Goal: Task Accomplishment & Management: Manage account settings

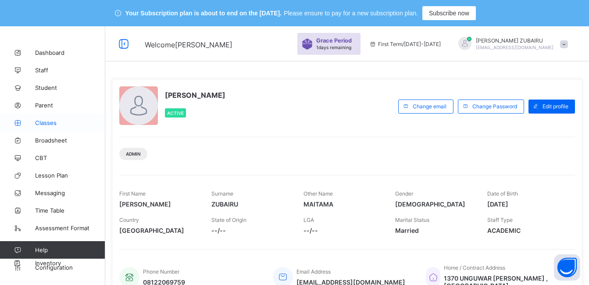
click at [54, 123] on span "Classes" at bounding box center [70, 122] width 70 height 7
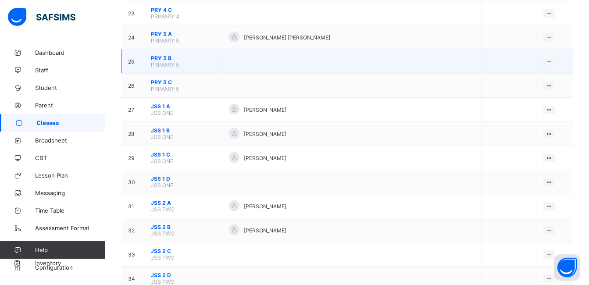
scroll to position [701, 0]
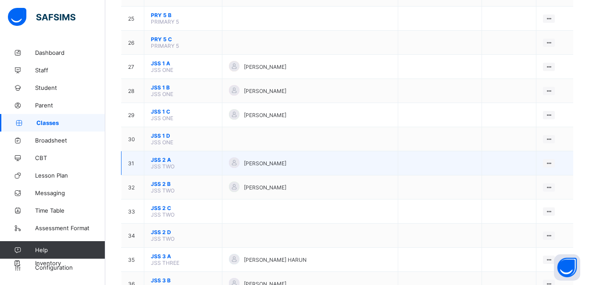
click at [160, 161] on span "JSS 2 A" at bounding box center [183, 159] width 64 height 7
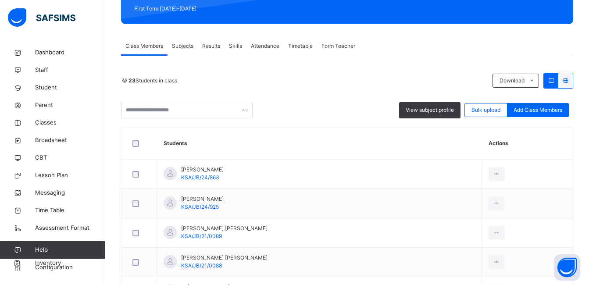
scroll to position [88, 0]
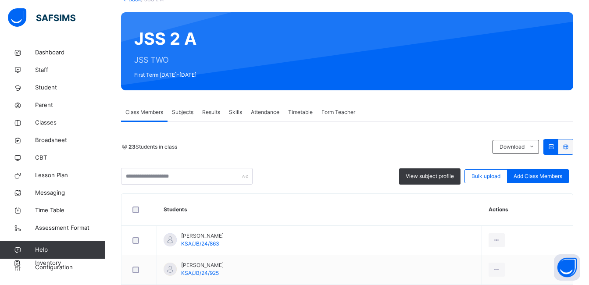
click at [189, 110] on span "Subjects" at bounding box center [182, 112] width 21 height 8
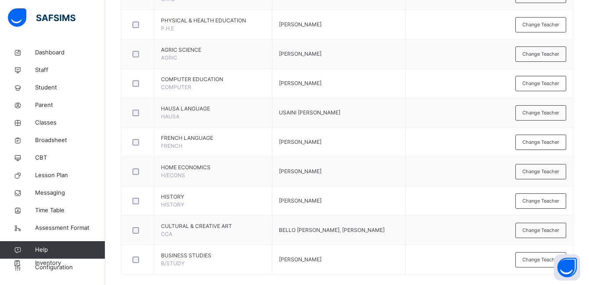
scroll to position [531, 0]
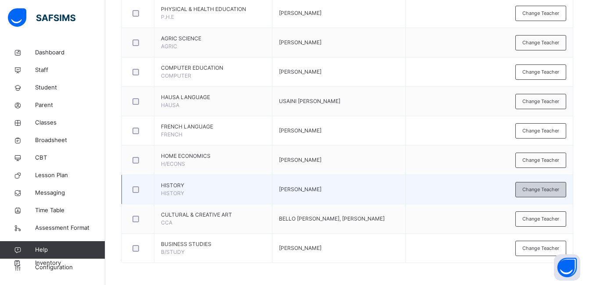
click at [536, 190] on span "Change Teacher" at bounding box center [540, 189] width 37 height 7
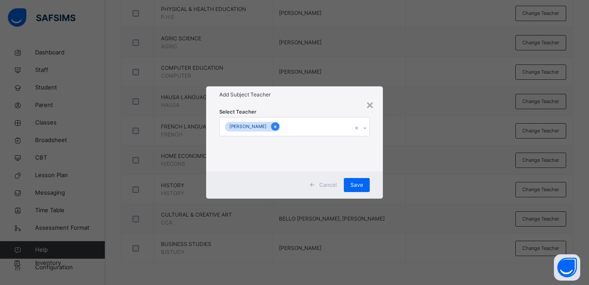
click at [279, 126] on div at bounding box center [275, 126] width 8 height 8
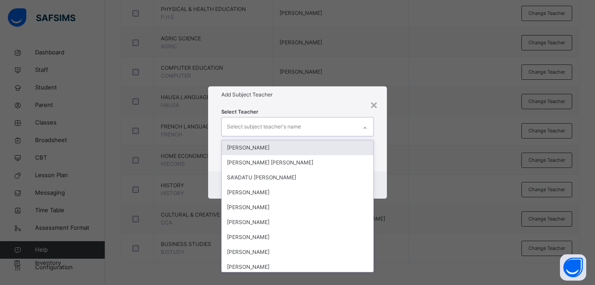
click at [309, 126] on div "Select subject teacher's name" at bounding box center [289, 126] width 135 height 18
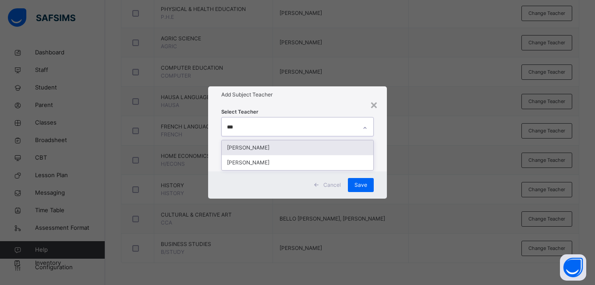
type input "****"
click at [283, 150] on div "[PERSON_NAME]" at bounding box center [297, 147] width 151 height 15
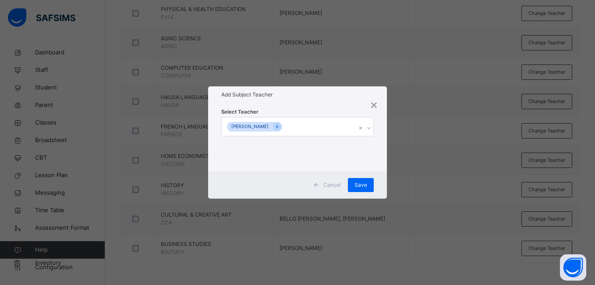
click at [377, 155] on div "Select Teacher [PERSON_NAME]" at bounding box center [297, 137] width 178 height 68
click at [365, 187] on span "Save" at bounding box center [361, 185] width 13 height 8
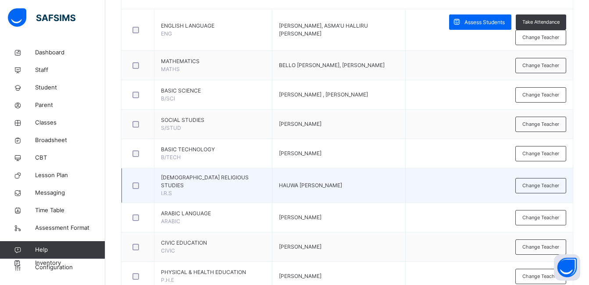
scroll to position [356, 0]
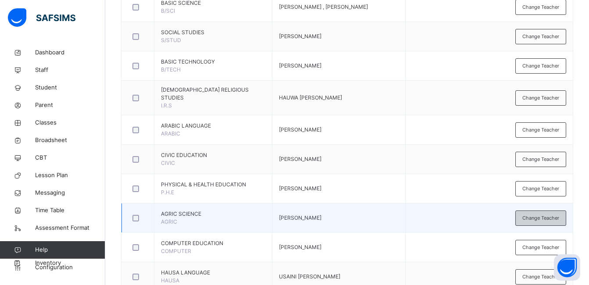
click at [535, 220] on span "Change Teacher" at bounding box center [540, 217] width 37 height 7
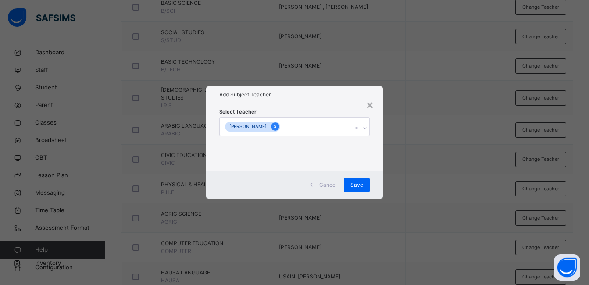
click at [274, 128] on icon at bounding box center [275, 126] width 2 height 3
click at [287, 128] on div "Select subject teacher's name" at bounding box center [264, 126] width 74 height 17
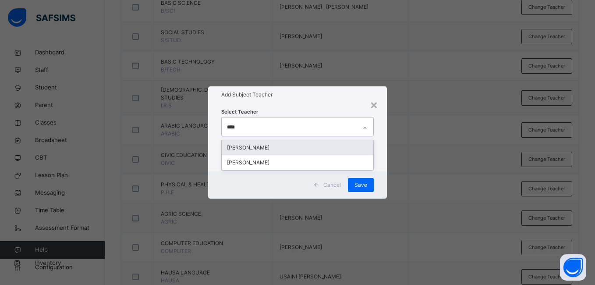
type input "*****"
click at [272, 145] on div "[PERSON_NAME]" at bounding box center [297, 147] width 151 height 15
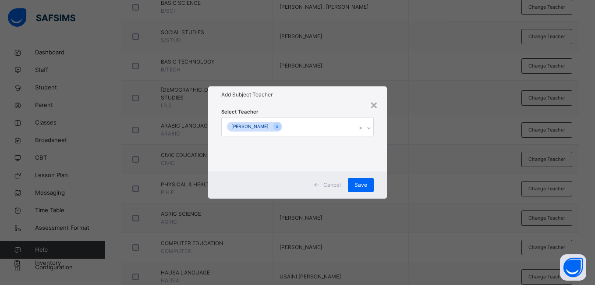
click at [380, 144] on div "Select Teacher [PERSON_NAME]" at bounding box center [297, 137] width 178 height 68
click at [356, 183] on span "Save" at bounding box center [361, 185] width 13 height 8
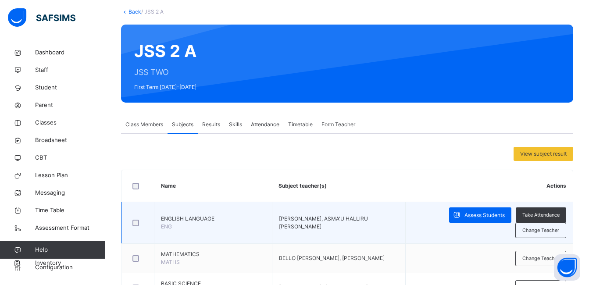
scroll to position [49, 0]
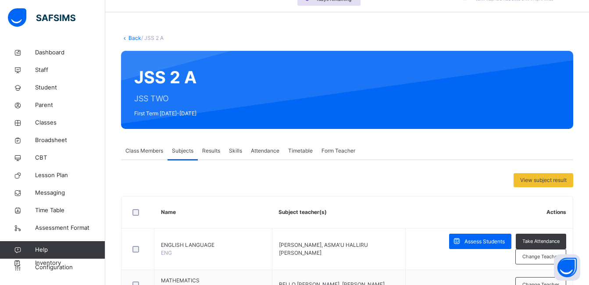
click at [135, 39] on link "Back" at bounding box center [134, 38] width 13 height 7
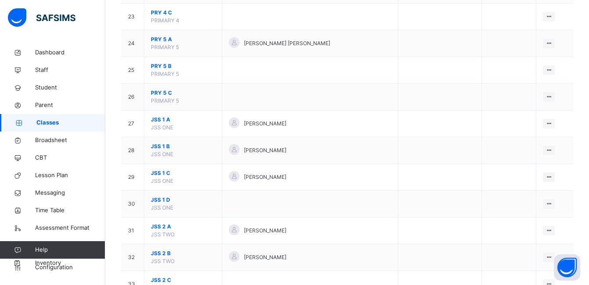
scroll to position [750, 0]
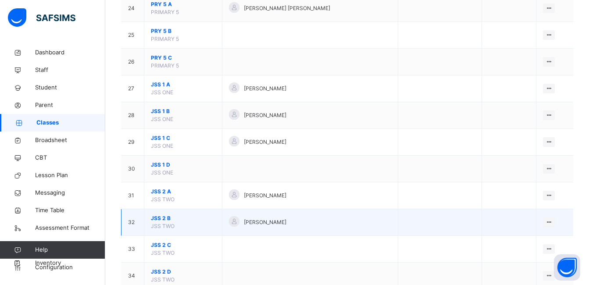
click at [164, 217] on span "JSS 2 B" at bounding box center [183, 218] width 64 height 8
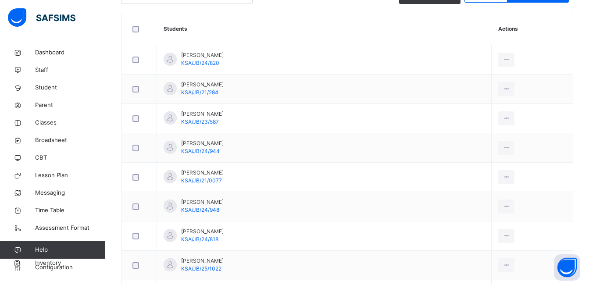
scroll to position [93, 0]
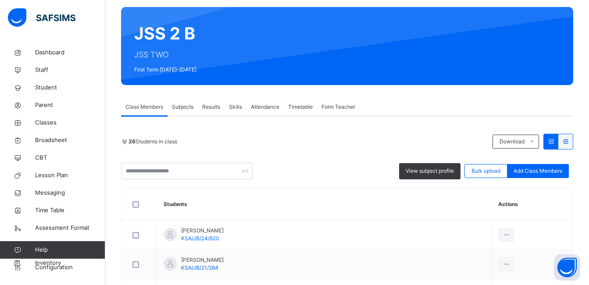
click at [185, 107] on span "Subjects" at bounding box center [182, 107] width 21 height 8
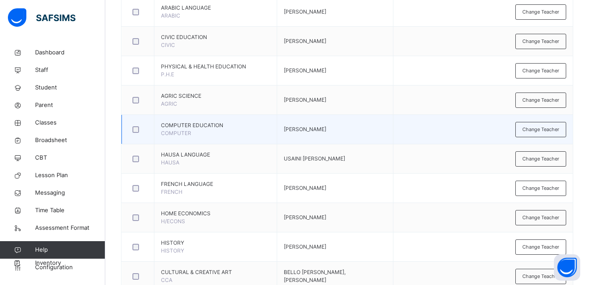
scroll to position [487, 0]
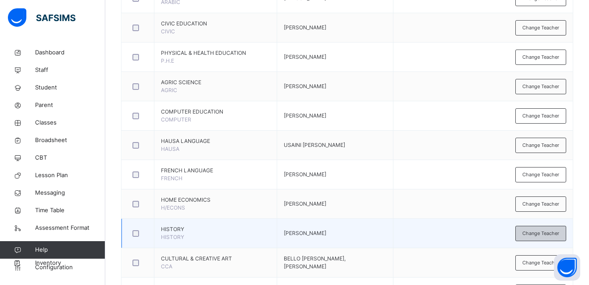
click at [538, 232] on span "Change Teacher" at bounding box center [540, 233] width 37 height 7
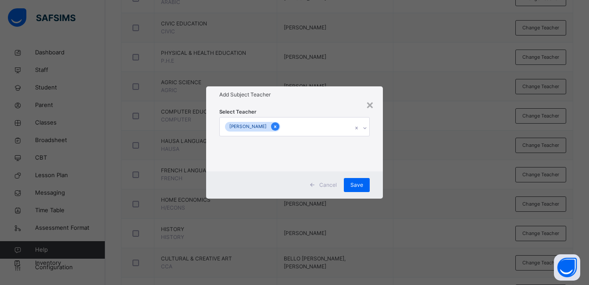
click at [277, 126] on icon at bounding box center [275, 127] width 5 height 6
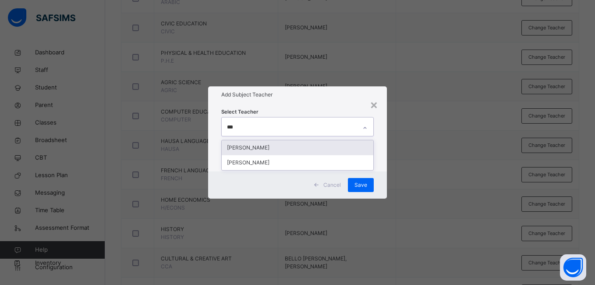
type input "****"
click at [282, 146] on div "[PERSON_NAME]" at bounding box center [297, 147] width 151 height 15
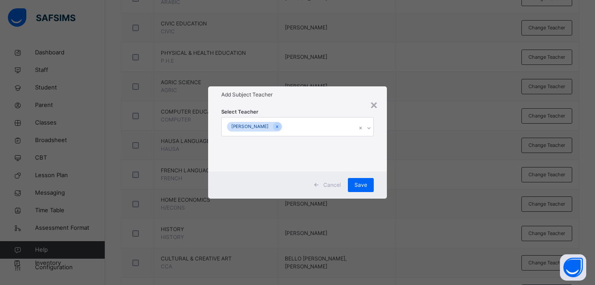
click at [381, 155] on div "Select Teacher [PERSON_NAME]" at bounding box center [297, 137] width 178 height 68
click at [362, 183] on span "Save" at bounding box center [361, 185] width 13 height 8
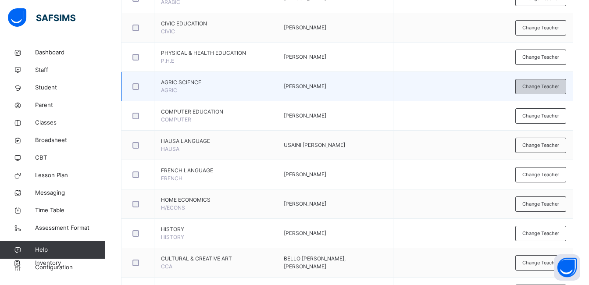
click at [531, 88] on span "Change Teacher" at bounding box center [540, 86] width 37 height 7
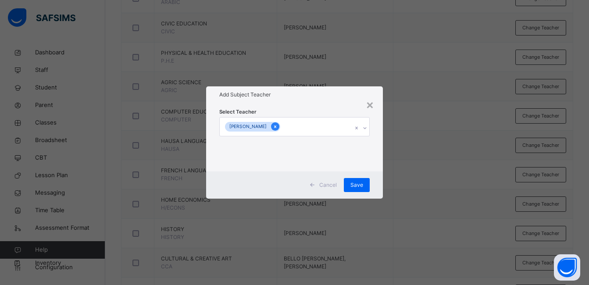
click at [273, 124] on icon at bounding box center [275, 127] width 5 height 6
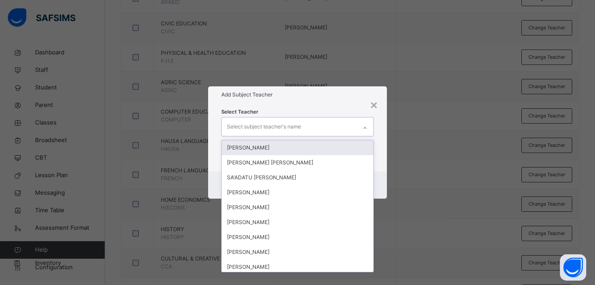
click at [295, 127] on div "Select subject teacher's name" at bounding box center [264, 126] width 74 height 17
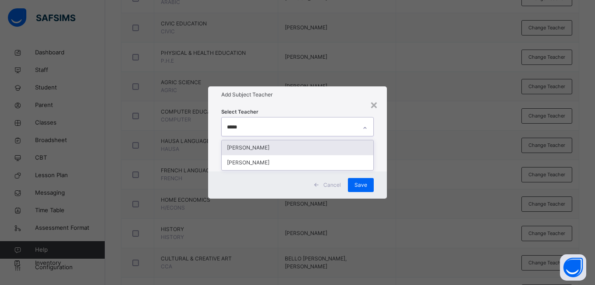
type input "******"
click at [270, 151] on div "[PERSON_NAME]" at bounding box center [297, 147] width 151 height 15
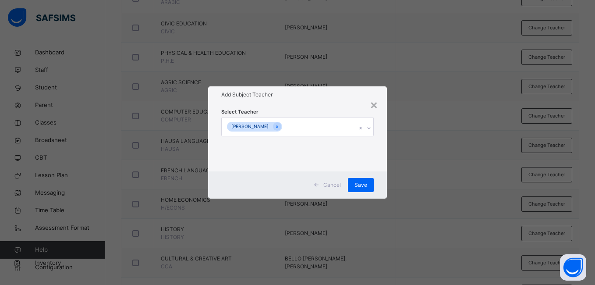
click at [382, 136] on div "Select Teacher [PERSON_NAME]" at bounding box center [297, 137] width 178 height 68
click at [364, 185] on span "Save" at bounding box center [361, 185] width 13 height 8
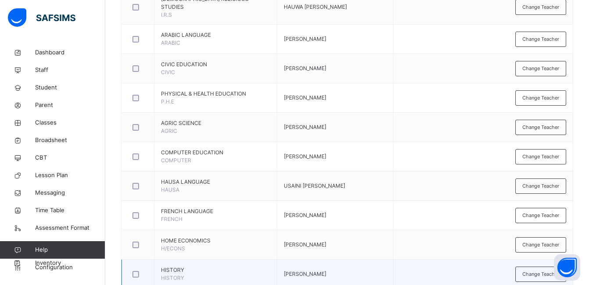
scroll to position [444, 0]
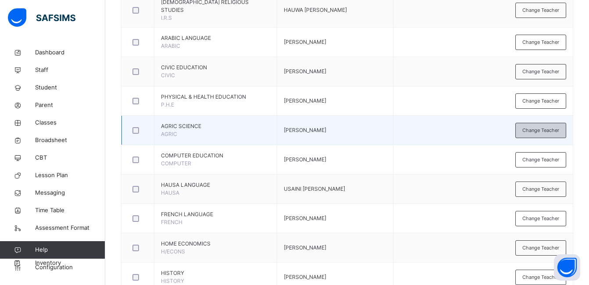
click at [532, 130] on span "Change Teacher" at bounding box center [540, 130] width 37 height 7
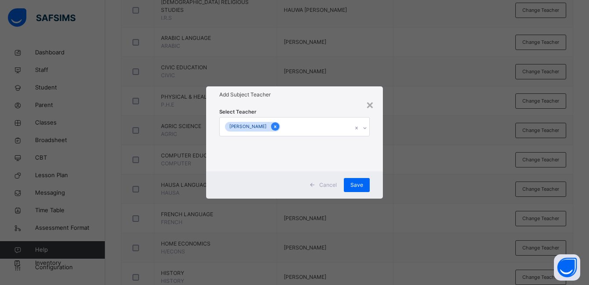
click at [273, 126] on icon at bounding box center [275, 127] width 5 height 6
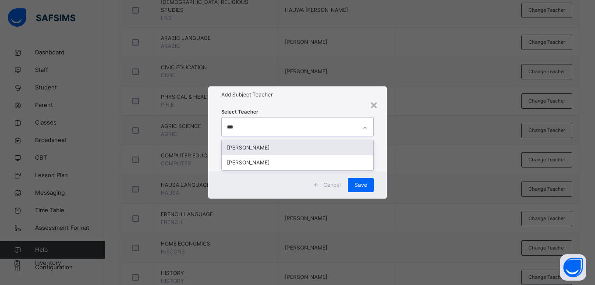
type input "****"
click at [275, 149] on div "[PERSON_NAME]" at bounding box center [297, 147] width 151 height 15
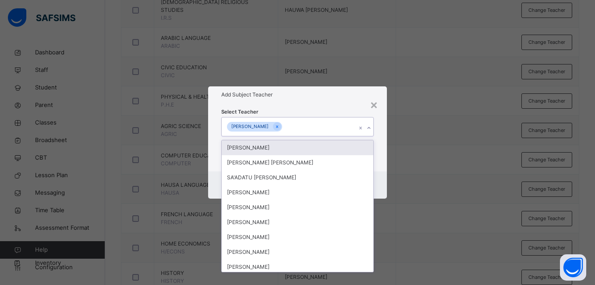
click at [379, 128] on div "Select Teacher option [PERSON_NAME] , selected. option [PERSON_NAME] focused, 1…" at bounding box center [297, 137] width 178 height 68
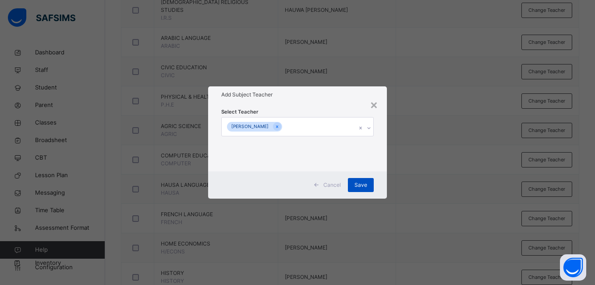
click at [360, 185] on span "Save" at bounding box center [361, 185] width 13 height 8
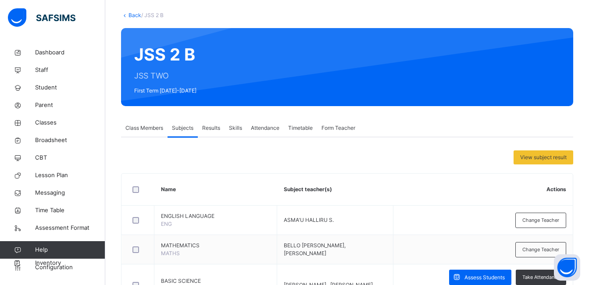
scroll to position [5, 0]
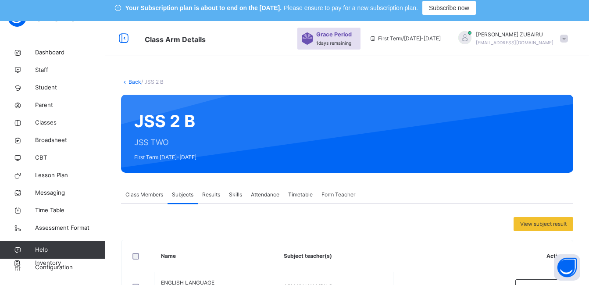
click at [130, 84] on link "Back" at bounding box center [134, 81] width 13 height 7
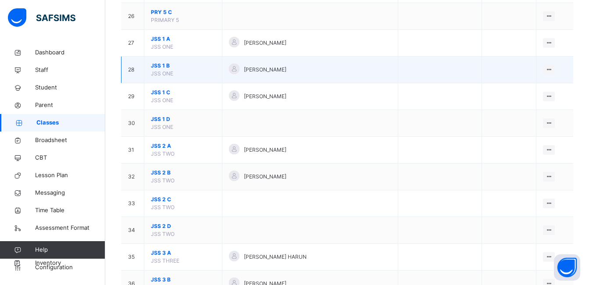
scroll to position [844, 0]
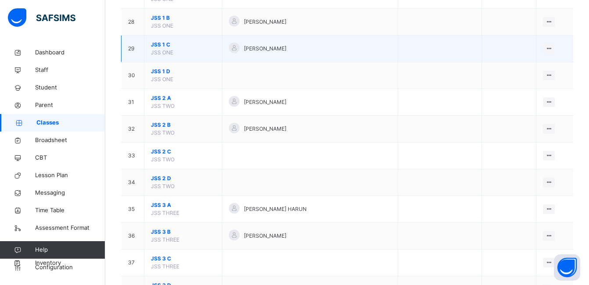
click at [160, 46] on span "JSS 1 C" at bounding box center [183, 45] width 64 height 8
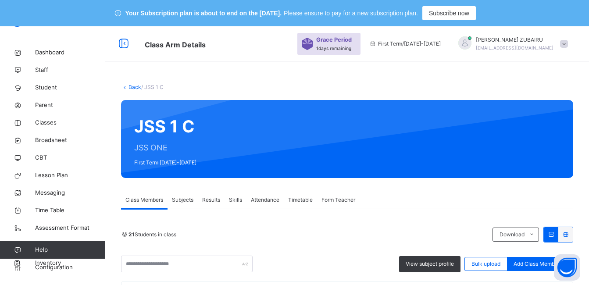
click at [184, 200] on span "Subjects" at bounding box center [182, 200] width 21 height 8
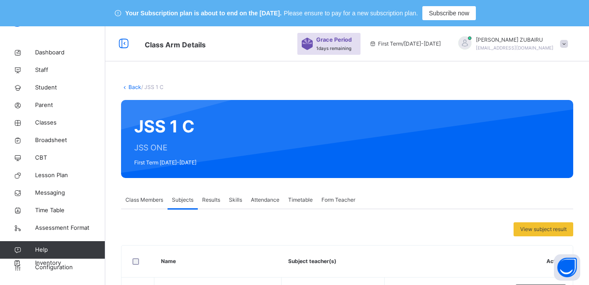
click at [134, 86] on link "Back" at bounding box center [134, 87] width 13 height 7
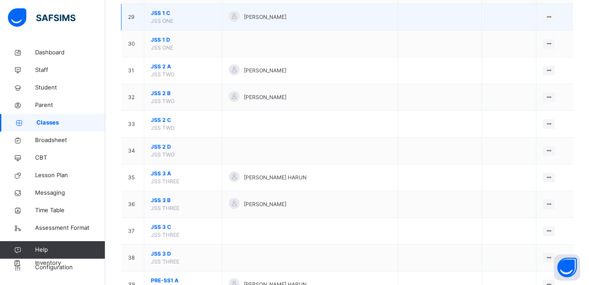
scroll to position [877, 0]
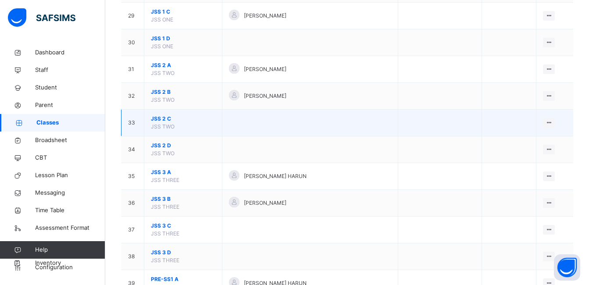
click at [160, 117] on span "JSS 2 C" at bounding box center [183, 119] width 64 height 8
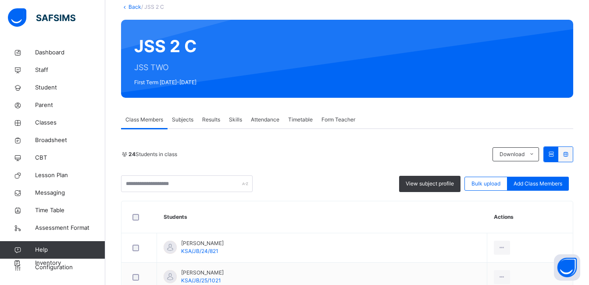
scroll to position [47, 0]
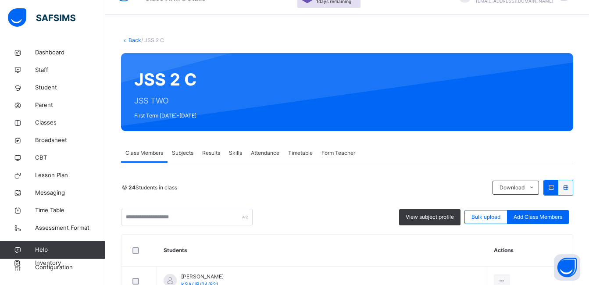
click at [187, 157] on span "Subjects" at bounding box center [182, 153] width 21 height 8
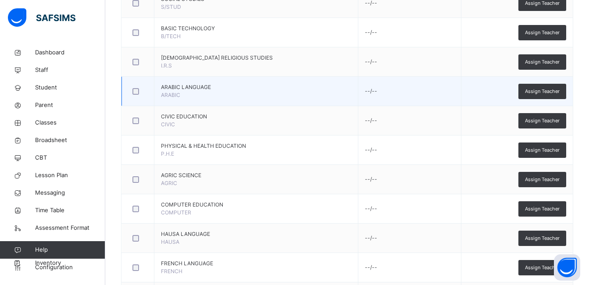
scroll to position [387, 0]
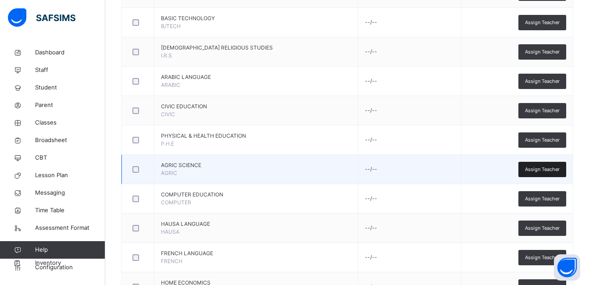
click at [551, 169] on span "Assign Teacher" at bounding box center [542, 169] width 35 height 7
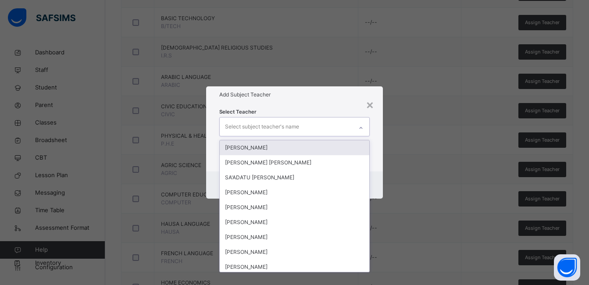
click at [351, 124] on div "Select subject teacher's name" at bounding box center [286, 126] width 133 height 18
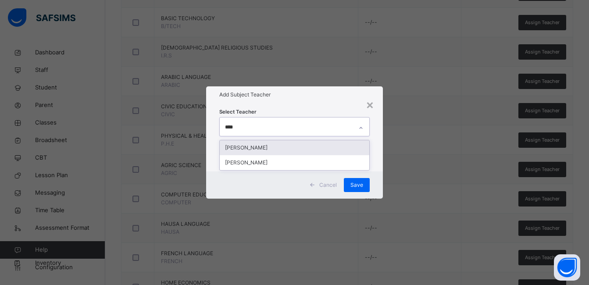
type input "*****"
click at [291, 147] on div "[PERSON_NAME]" at bounding box center [294, 147] width 149 height 15
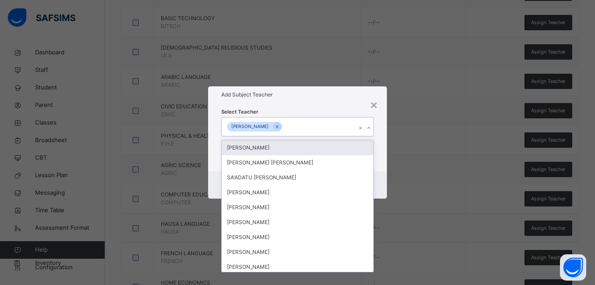
click at [378, 135] on div "Select Teacher option [PERSON_NAME] , selected. option [PERSON_NAME] focused, 1…" at bounding box center [297, 137] width 178 height 68
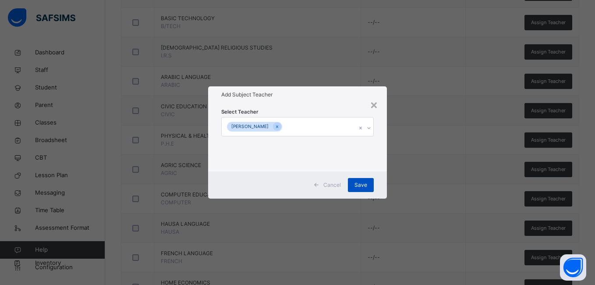
click at [366, 185] on span "Save" at bounding box center [361, 185] width 13 height 8
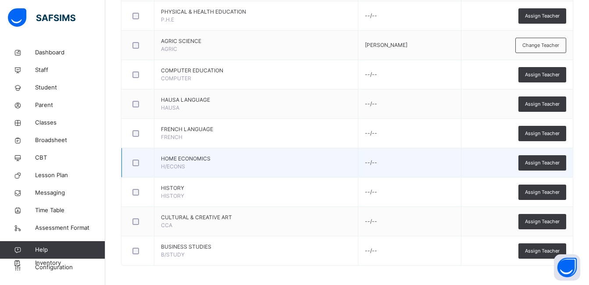
scroll to position [514, 0]
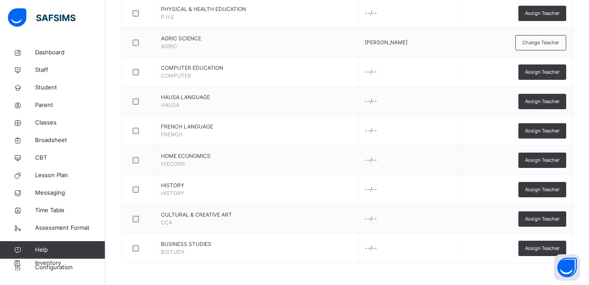
click at [546, 192] on span "Assign Teacher" at bounding box center [542, 189] width 35 height 7
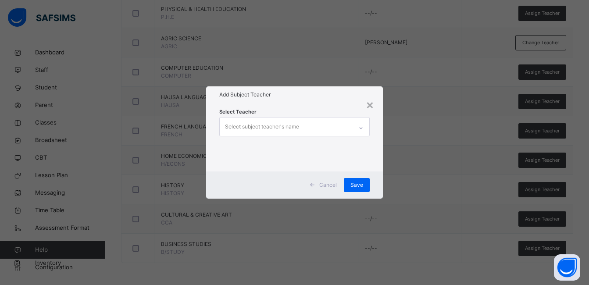
click at [361, 126] on icon at bounding box center [360, 128] width 5 height 9
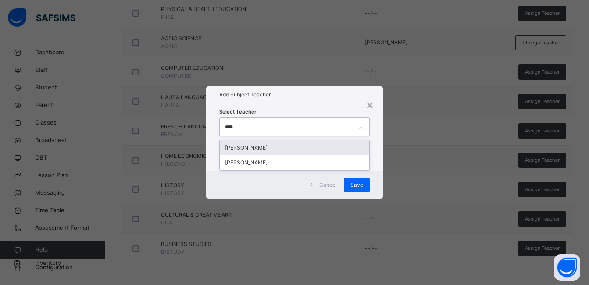
type input "*****"
click at [298, 148] on div "[PERSON_NAME]" at bounding box center [294, 147] width 149 height 15
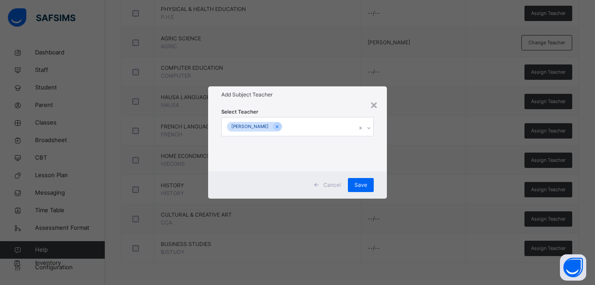
click at [385, 138] on div "Select Teacher [PERSON_NAME]" at bounding box center [297, 137] width 178 height 68
click at [362, 184] on span "Save" at bounding box center [361, 185] width 13 height 8
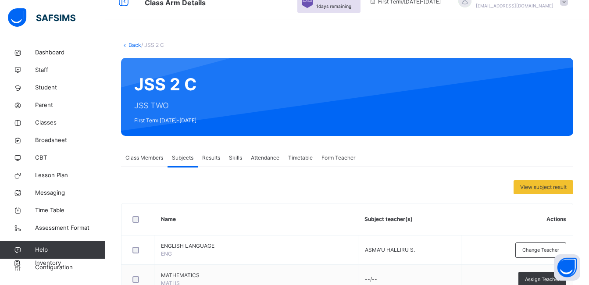
scroll to position [0, 0]
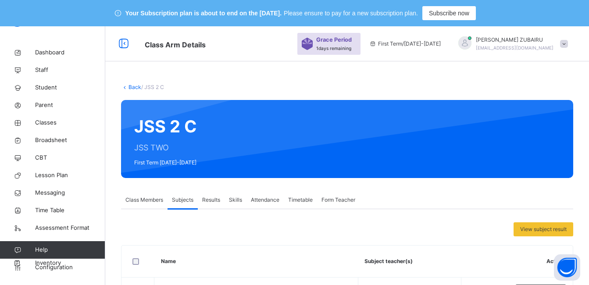
click at [132, 87] on link "Back" at bounding box center [134, 87] width 13 height 7
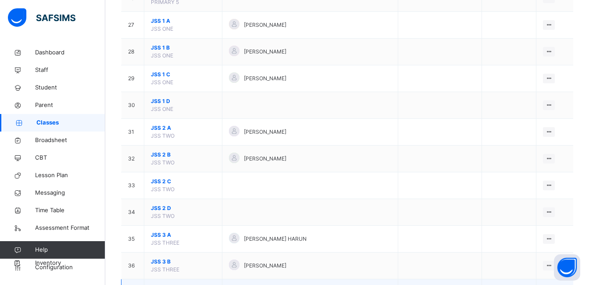
scroll to position [877, 0]
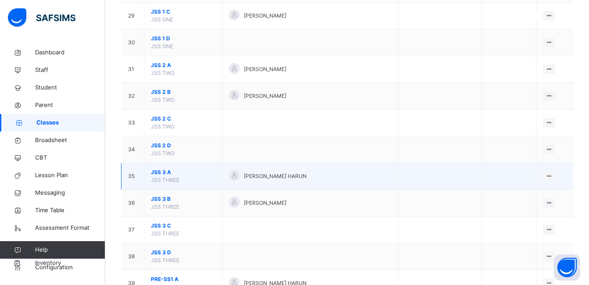
click at [163, 171] on span "JSS 3 A" at bounding box center [183, 172] width 64 height 8
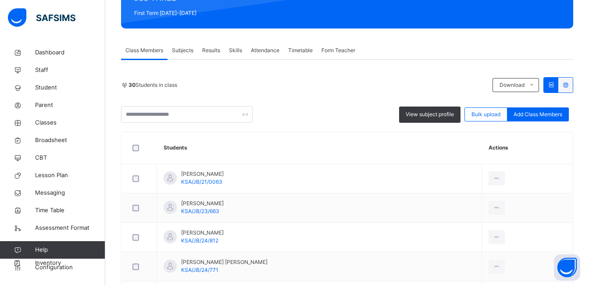
scroll to position [132, 0]
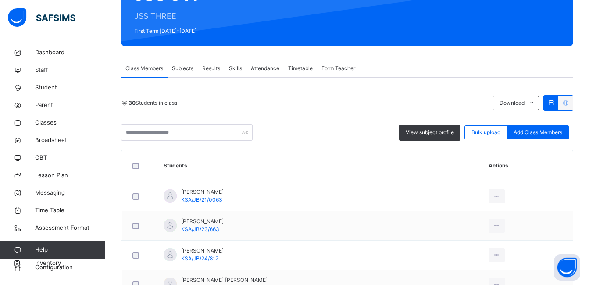
click at [185, 70] on span "Subjects" at bounding box center [182, 68] width 21 height 8
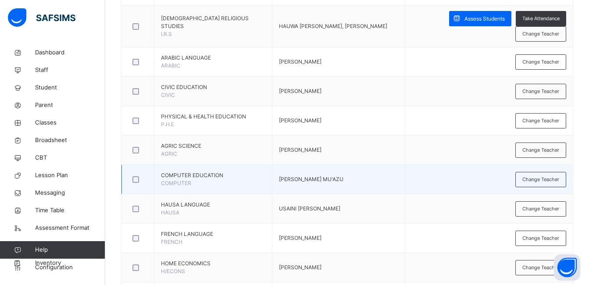
scroll to position [438, 0]
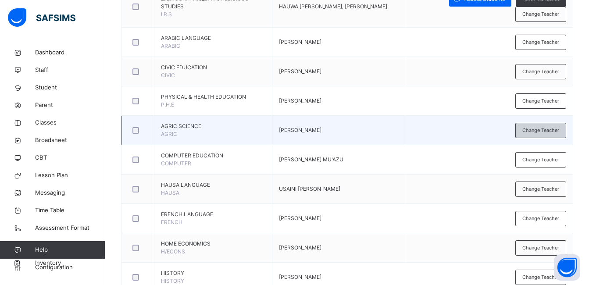
click at [543, 134] on span "Change Teacher" at bounding box center [540, 130] width 37 height 7
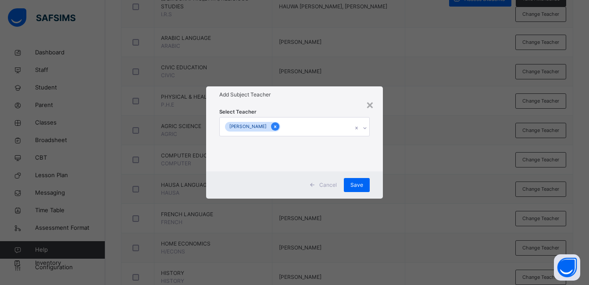
click at [273, 125] on icon at bounding box center [275, 127] width 5 height 6
type input "*"
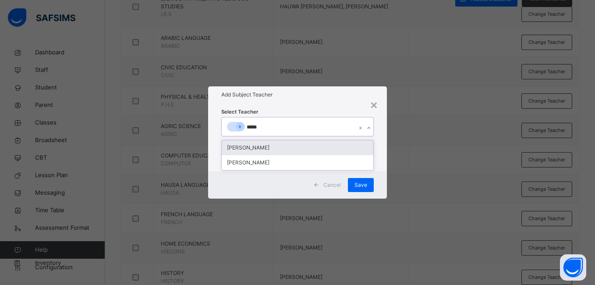
type input "******"
click at [273, 145] on div "[PERSON_NAME]" at bounding box center [297, 147] width 151 height 15
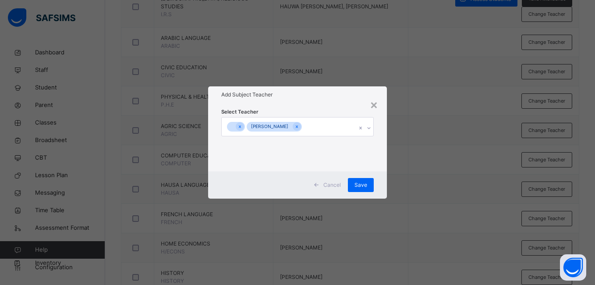
click at [380, 153] on div "Select Teacher [PERSON_NAME]" at bounding box center [297, 137] width 178 height 68
click at [361, 185] on span "Save" at bounding box center [361, 185] width 13 height 8
click at [356, 185] on span "Save" at bounding box center [356, 185] width 13 height 8
click at [241, 126] on div at bounding box center [238, 126] width 8 height 8
click at [363, 188] on span "Save" at bounding box center [361, 185] width 13 height 8
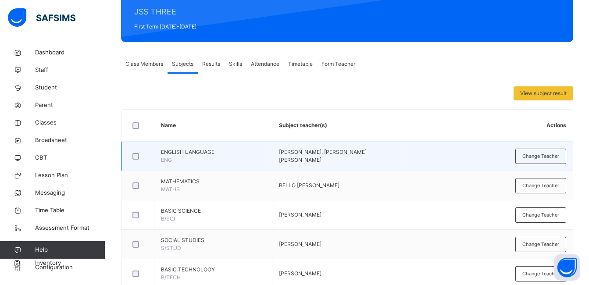
scroll to position [219, 0]
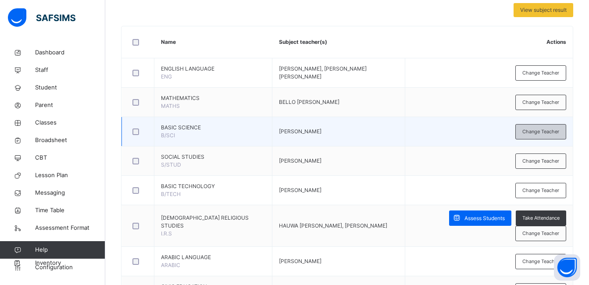
click at [529, 132] on span "Change Teacher" at bounding box center [540, 131] width 37 height 7
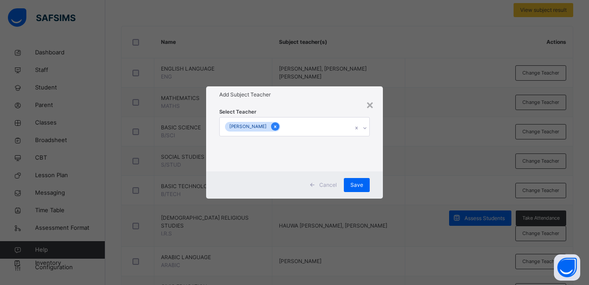
click at [277, 127] on icon at bounding box center [275, 127] width 5 height 6
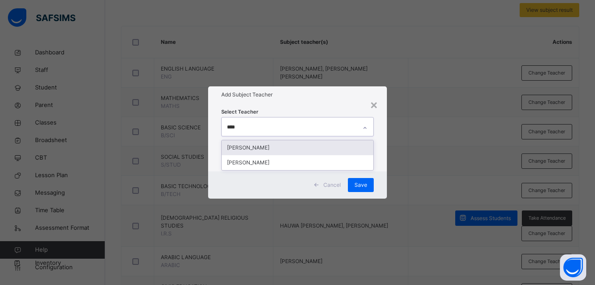
type input "*****"
click at [277, 147] on div "[PERSON_NAME]" at bounding box center [297, 147] width 151 height 15
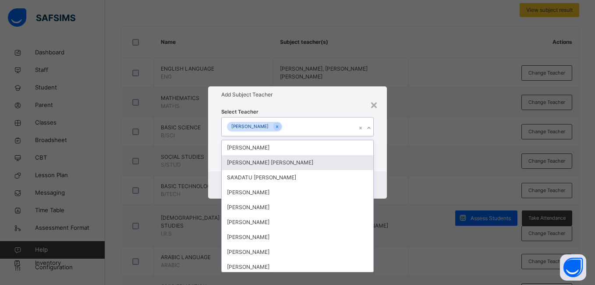
click at [383, 150] on div "Select Teacher option [PERSON_NAME] , selected. option [PERSON_NAME] [PERSON_NA…" at bounding box center [297, 137] width 178 height 68
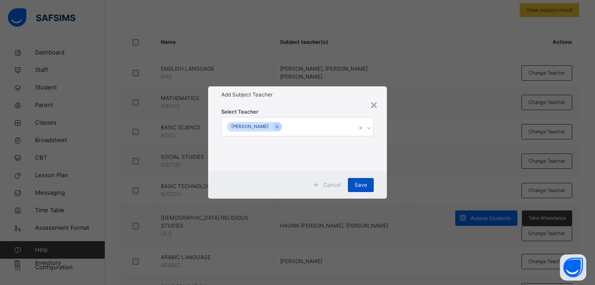
click at [363, 185] on span "Save" at bounding box center [361, 185] width 13 height 8
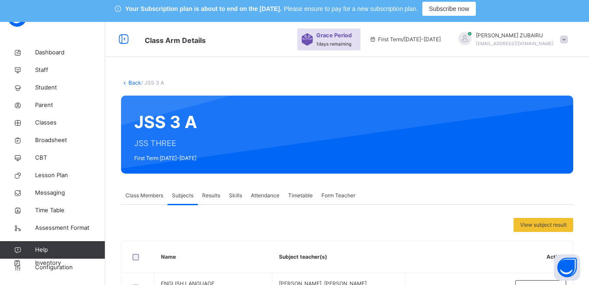
scroll to position [0, 0]
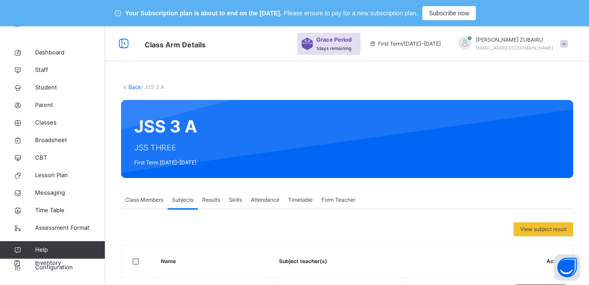
click at [135, 86] on link "Back" at bounding box center [134, 87] width 13 height 7
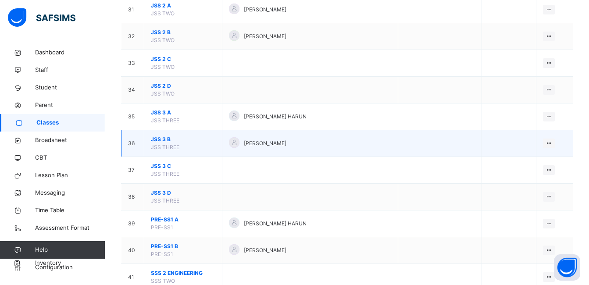
scroll to position [947, 0]
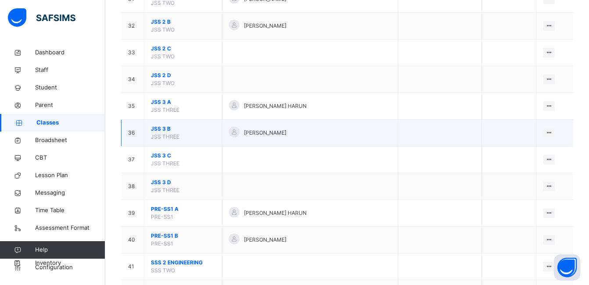
click at [163, 128] on span "JSS 3 B" at bounding box center [183, 129] width 64 height 8
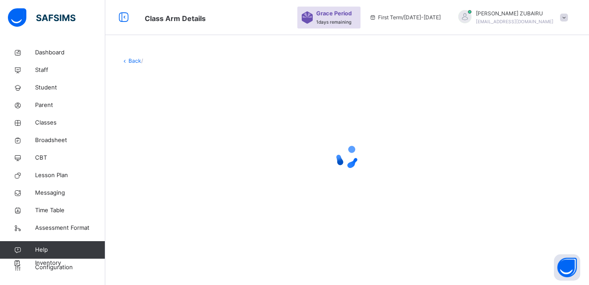
scroll to position [899, 0]
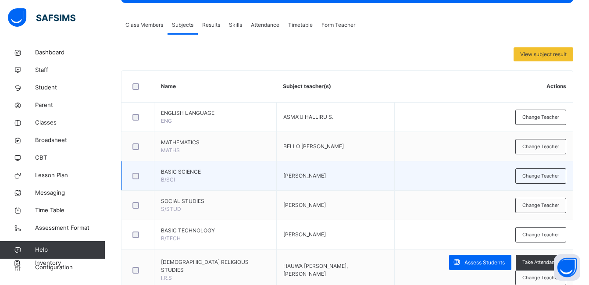
scroll to position [175, 0]
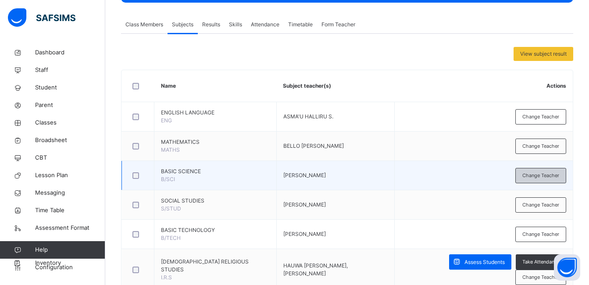
click at [530, 174] on span "Change Teacher" at bounding box center [540, 175] width 37 height 7
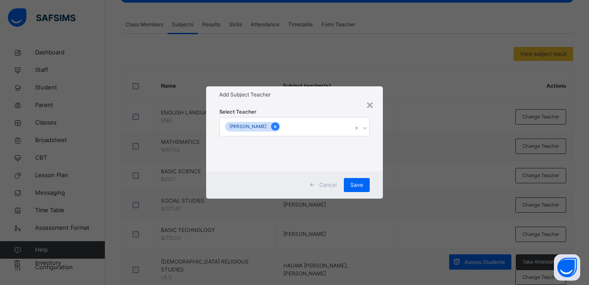
click at [277, 126] on icon at bounding box center [275, 127] width 5 height 6
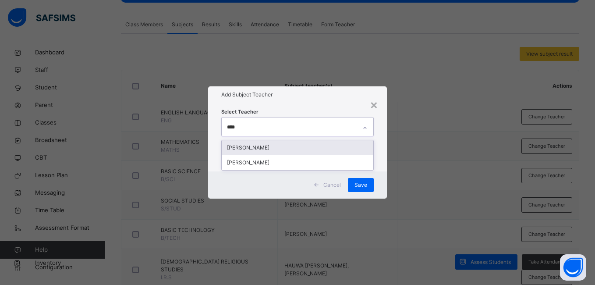
type input "*****"
click at [271, 147] on div "[PERSON_NAME]" at bounding box center [297, 147] width 151 height 15
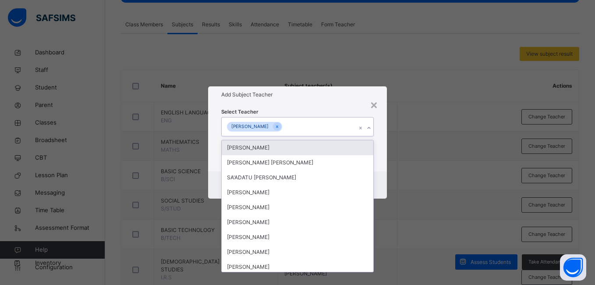
click at [377, 138] on div "Select Teacher option [PERSON_NAME] , selected. option [PERSON_NAME] focused, 1…" at bounding box center [297, 137] width 178 height 68
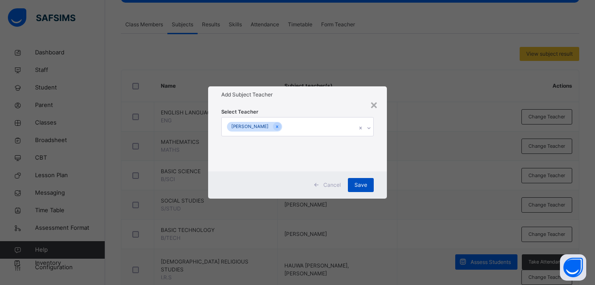
click at [362, 186] on span "Save" at bounding box center [361, 185] width 13 height 8
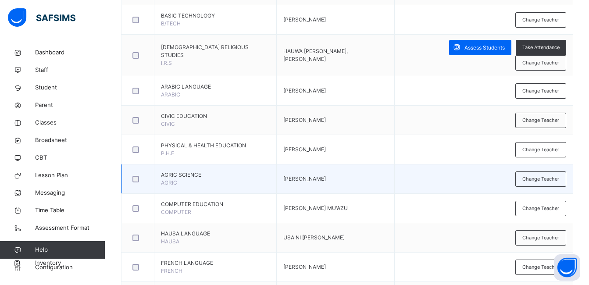
scroll to position [395, 0]
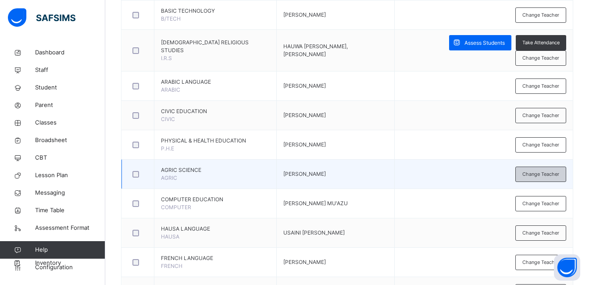
click at [537, 177] on span "Change Teacher" at bounding box center [540, 174] width 37 height 7
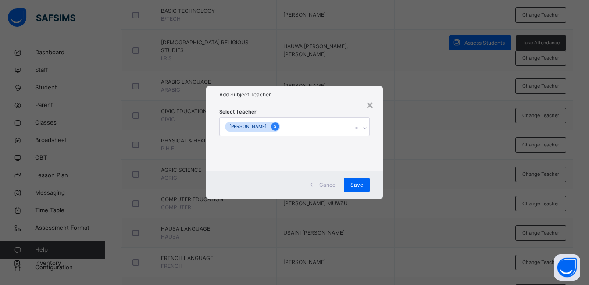
click at [274, 126] on icon at bounding box center [275, 126] width 2 height 3
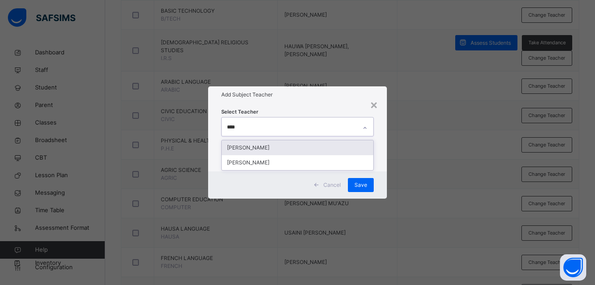
type input "*****"
click at [268, 146] on div "[PERSON_NAME]" at bounding box center [297, 147] width 151 height 15
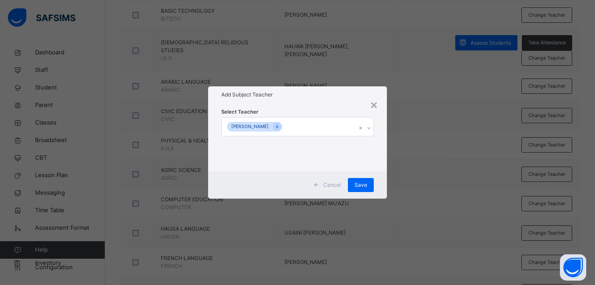
click at [384, 132] on div "Select Teacher [PERSON_NAME]" at bounding box center [297, 137] width 178 height 68
click at [361, 185] on span "Save" at bounding box center [361, 185] width 13 height 8
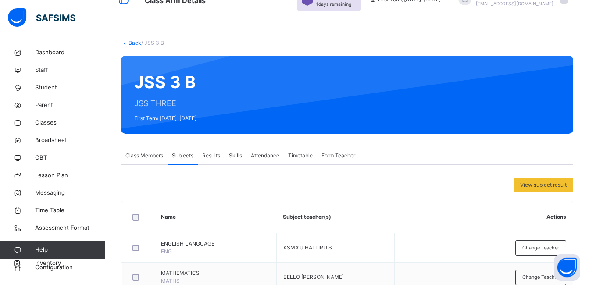
scroll to position [44, 0]
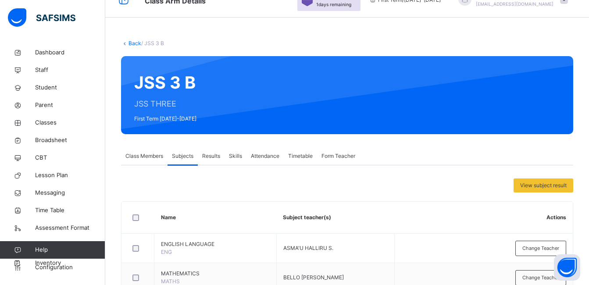
click at [132, 43] on link "Back" at bounding box center [134, 43] width 13 height 7
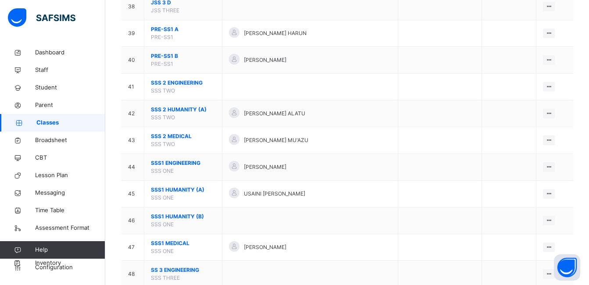
scroll to position [1140, 0]
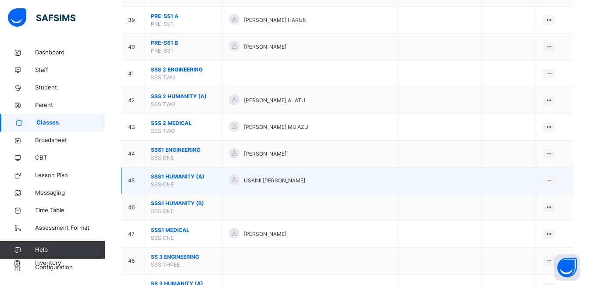
click at [179, 176] on span "SSS1 HUMANITY (A)" at bounding box center [183, 177] width 64 height 8
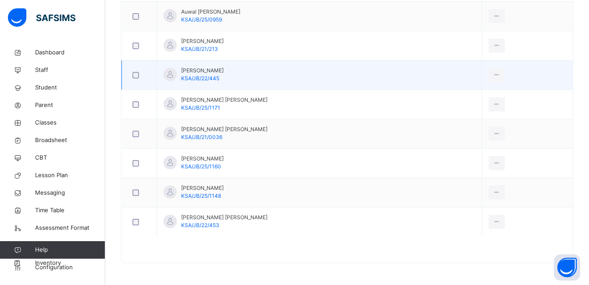
scroll to position [542, 0]
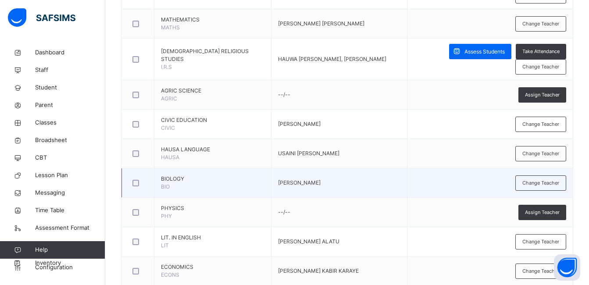
scroll to position [357, 0]
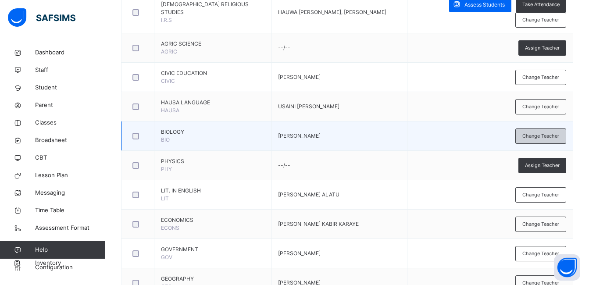
click at [546, 136] on span "Change Teacher" at bounding box center [540, 135] width 37 height 7
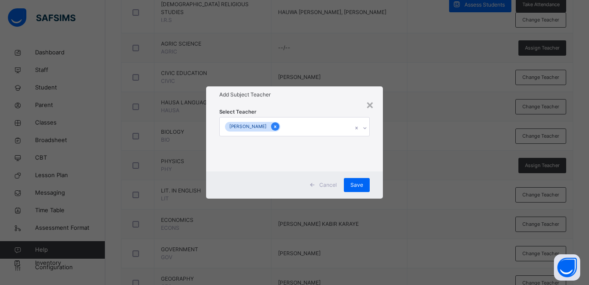
click at [277, 125] on icon at bounding box center [275, 127] width 5 height 6
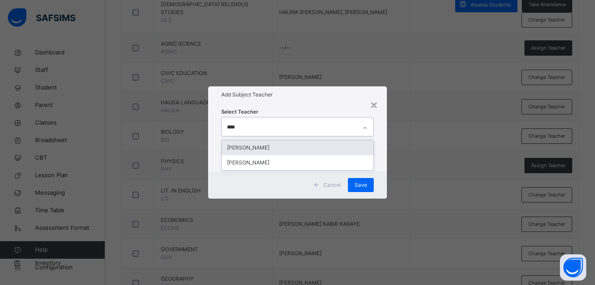
type input "*****"
click at [272, 148] on div "[PERSON_NAME]" at bounding box center [297, 147] width 151 height 15
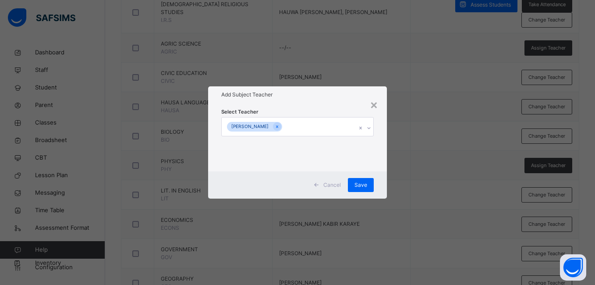
click at [382, 137] on div "Select Teacher [PERSON_NAME]" at bounding box center [297, 137] width 178 height 68
click at [363, 181] on span "Save" at bounding box center [361, 185] width 13 height 8
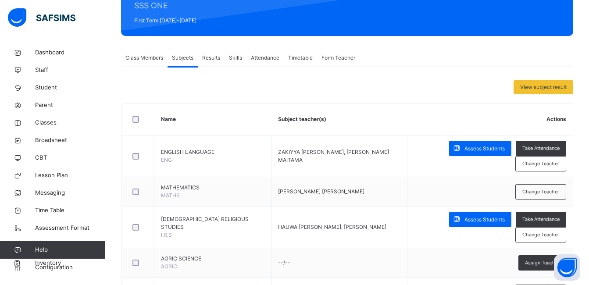
scroll to position [0, 0]
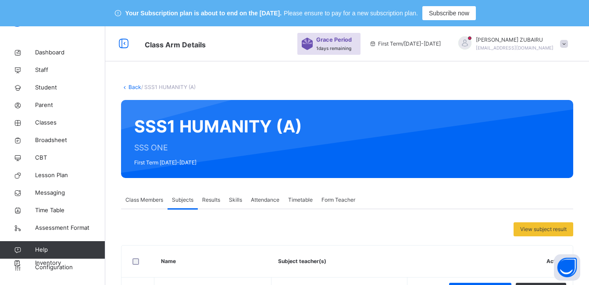
click at [135, 89] on link "Back" at bounding box center [134, 87] width 13 height 7
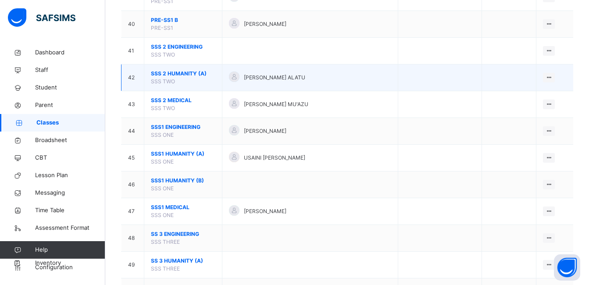
scroll to position [1166, 0]
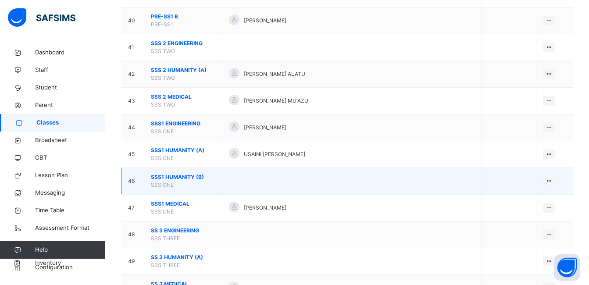
click at [178, 177] on span "SSS1 HUMANITY (B)" at bounding box center [183, 177] width 64 height 8
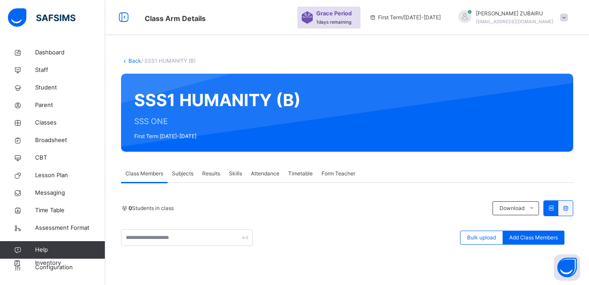
scroll to position [178, 0]
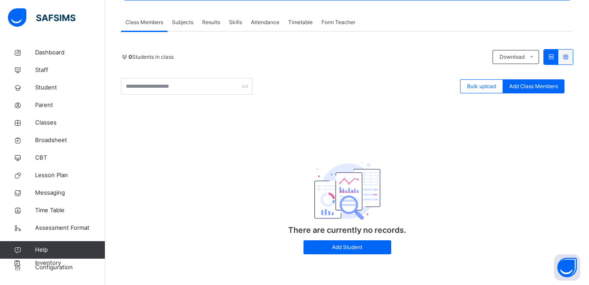
click at [186, 20] on span "Subjects" at bounding box center [182, 22] width 21 height 8
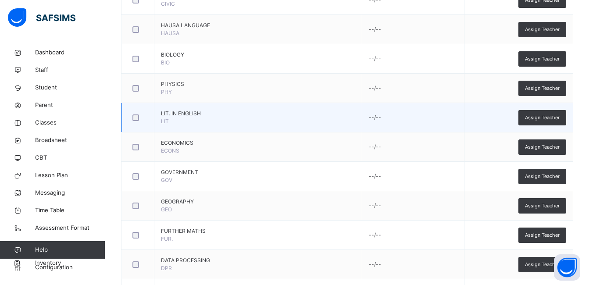
scroll to position [353, 0]
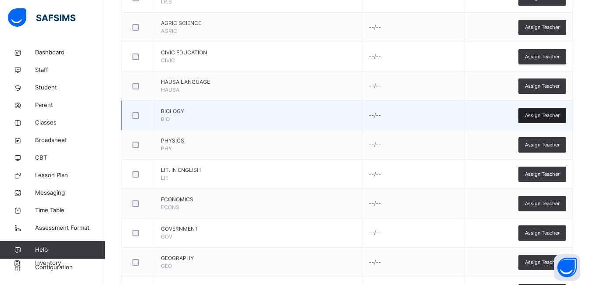
click at [537, 115] on span "Assign Teacher" at bounding box center [542, 115] width 35 height 7
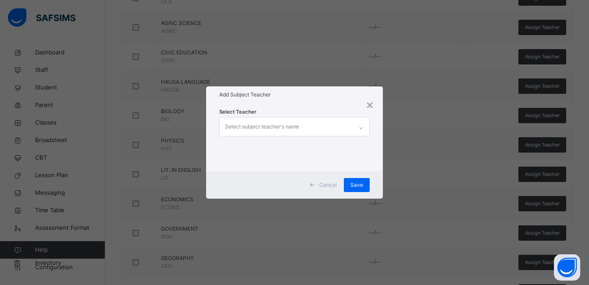
click at [360, 125] on icon at bounding box center [360, 128] width 5 height 9
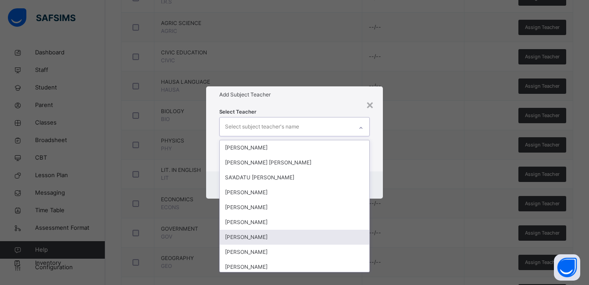
click at [252, 235] on div "[PERSON_NAME]" at bounding box center [294, 237] width 149 height 15
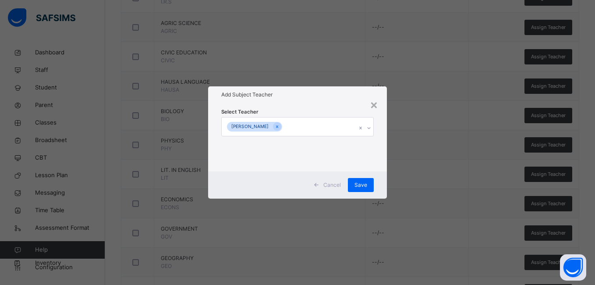
click at [384, 152] on div "Select Teacher [PERSON_NAME]" at bounding box center [297, 137] width 178 height 68
click at [363, 185] on span "Save" at bounding box center [361, 185] width 13 height 8
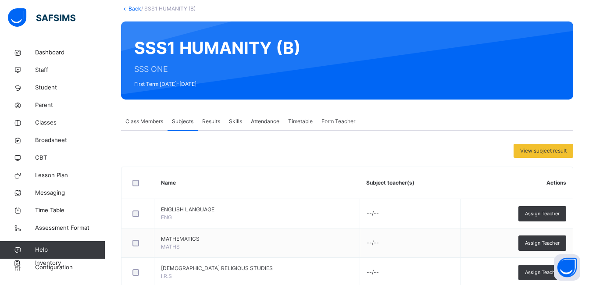
scroll to position [2, 0]
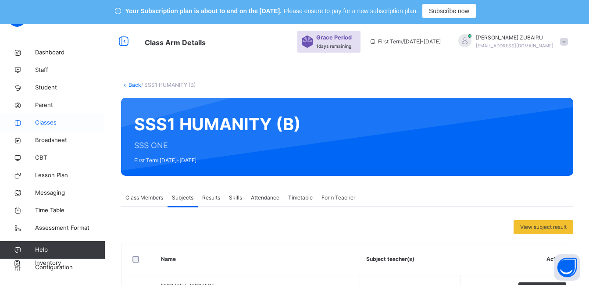
click at [45, 123] on span "Classes" at bounding box center [70, 122] width 70 height 9
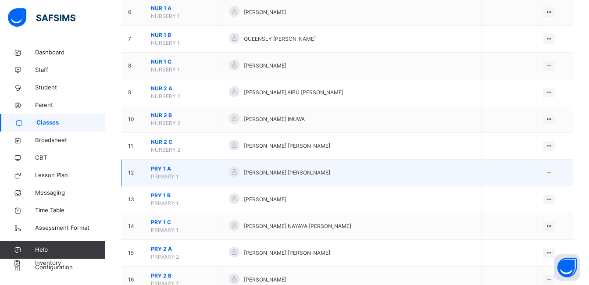
scroll to position [309, 0]
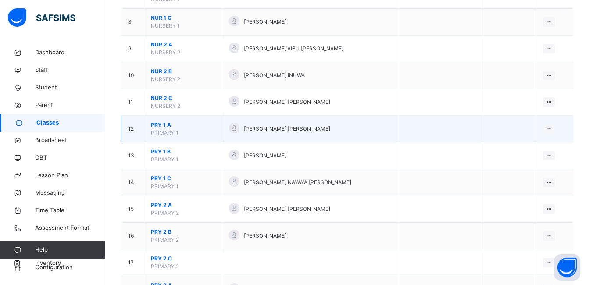
click at [159, 124] on span "PRY 1 A" at bounding box center [183, 125] width 64 height 8
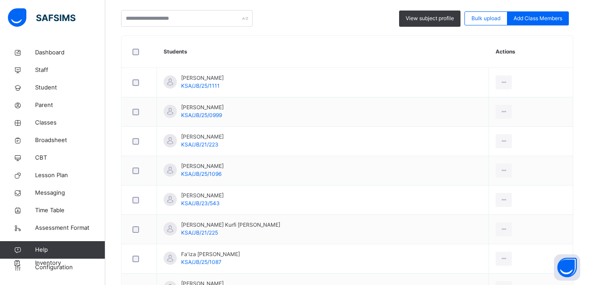
scroll to position [134, 0]
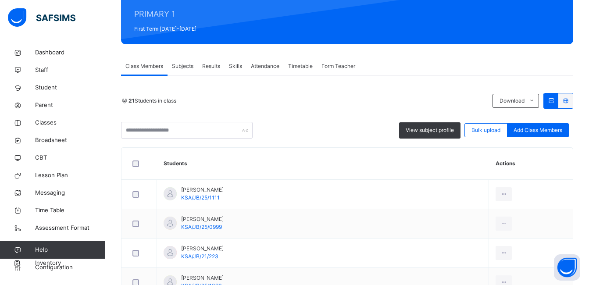
click at [188, 68] on span "Subjects" at bounding box center [182, 66] width 21 height 8
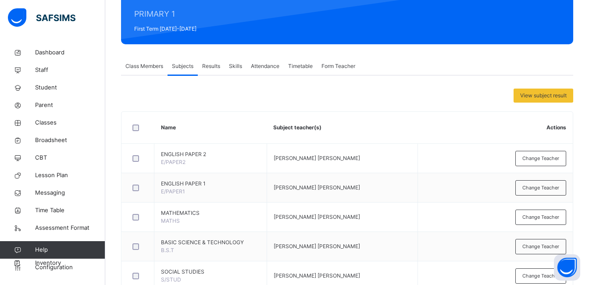
scroll to position [309, 0]
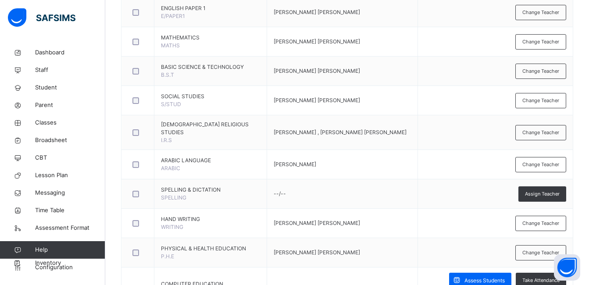
click at [534, 163] on span "Change Teacher" at bounding box center [540, 164] width 37 height 7
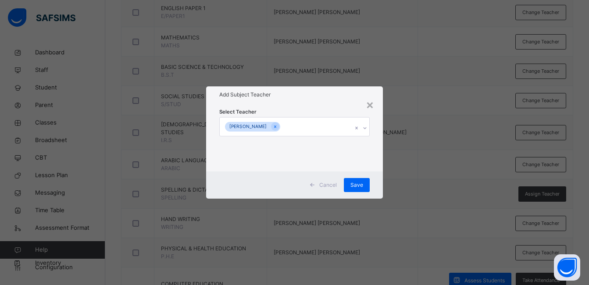
click at [296, 127] on div "[PERSON_NAME]" at bounding box center [286, 126] width 133 height 18
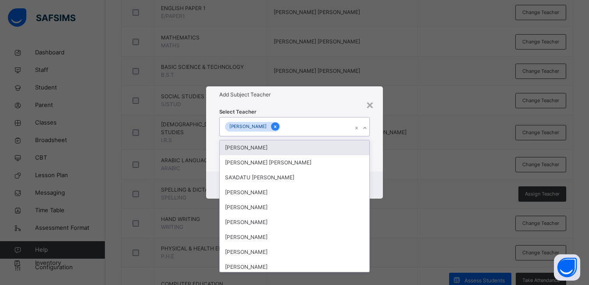
click at [277, 125] on icon at bounding box center [275, 127] width 5 height 6
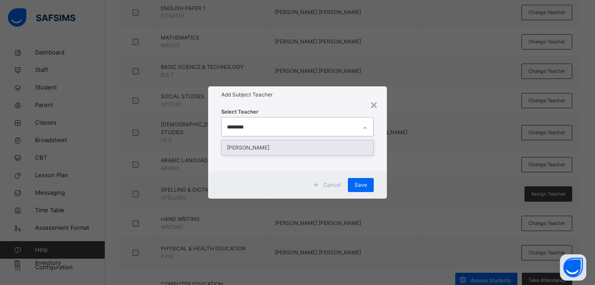
type input "*******"
click at [281, 145] on div "[PERSON_NAME]" at bounding box center [297, 147] width 151 height 15
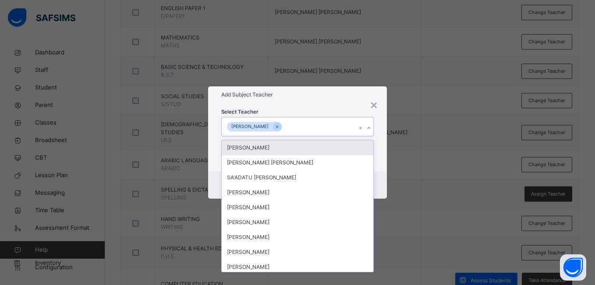
click at [380, 134] on div "Select Teacher option [PERSON_NAME], selected. option [PERSON_NAME] focused, 1 …" at bounding box center [297, 137] width 178 height 68
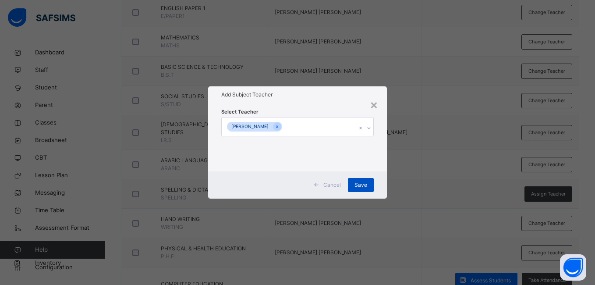
click at [359, 188] on span "Save" at bounding box center [361, 185] width 13 height 8
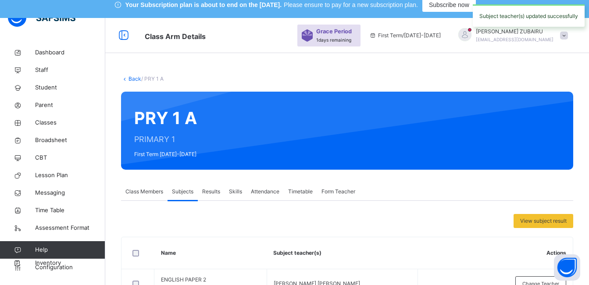
scroll to position [2, 0]
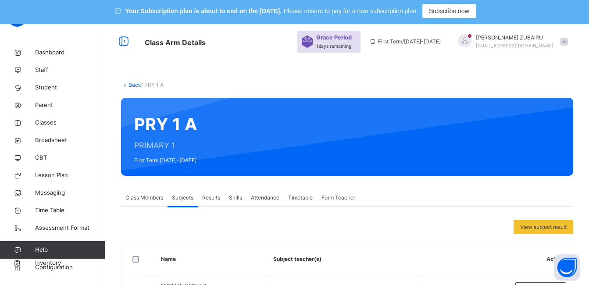
click at [135, 84] on link "Back" at bounding box center [134, 85] width 13 height 7
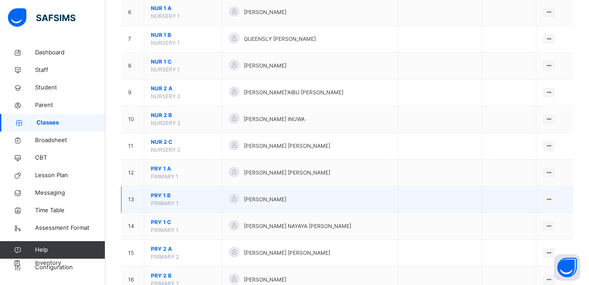
scroll to position [397, 0]
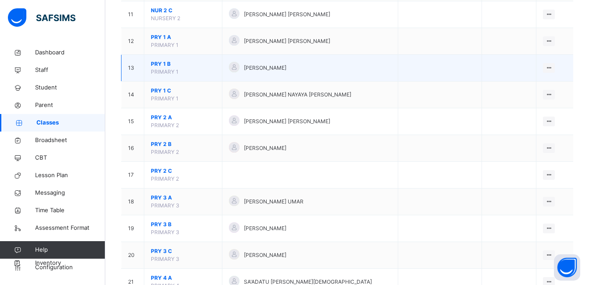
click at [158, 63] on span "PRY 1 B" at bounding box center [183, 64] width 64 height 8
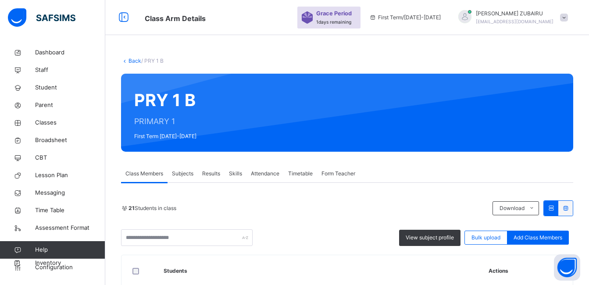
scroll to position [169, 0]
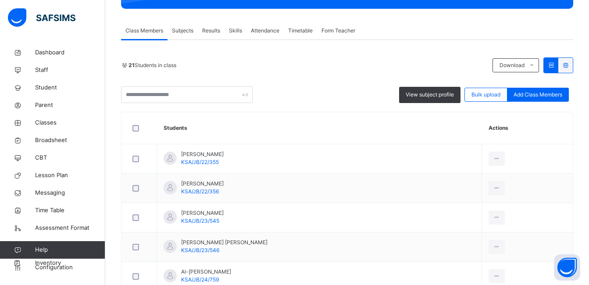
click at [182, 35] on span "Subjects" at bounding box center [182, 31] width 21 height 8
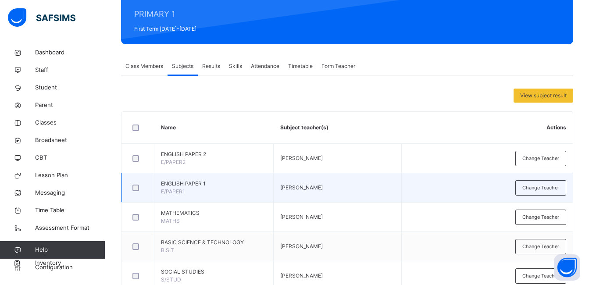
scroll to position [178, 0]
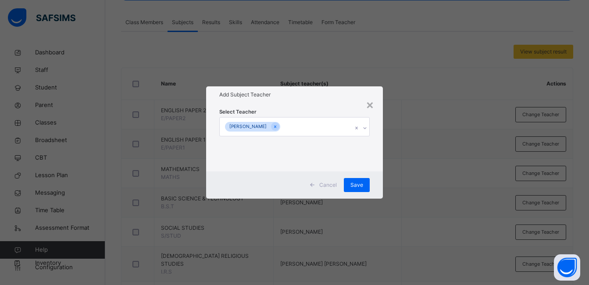
scroll to position [309, 0]
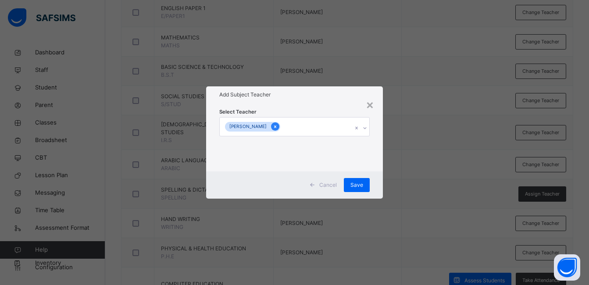
click at [276, 126] on icon at bounding box center [275, 126] width 2 height 3
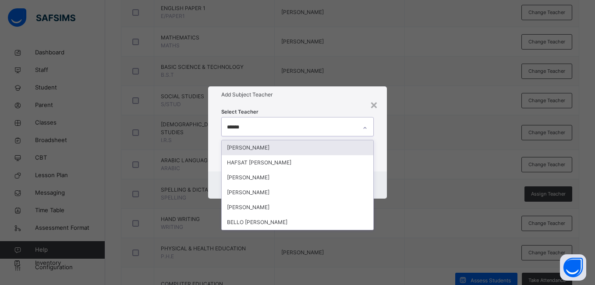
type input "*******"
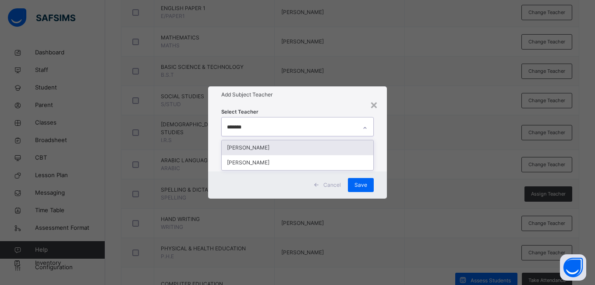
click at [266, 146] on div "[PERSON_NAME]" at bounding box center [297, 147] width 151 height 15
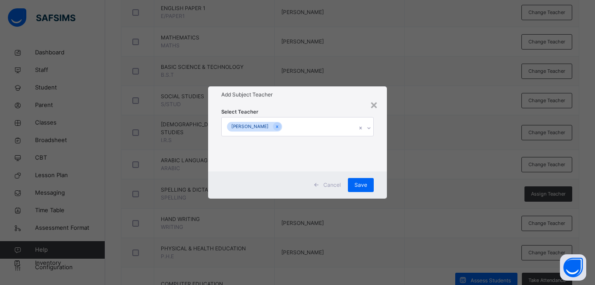
click at [385, 143] on div "Select Teacher [PERSON_NAME]" at bounding box center [297, 137] width 178 height 68
click at [364, 183] on span "Save" at bounding box center [361, 185] width 13 height 8
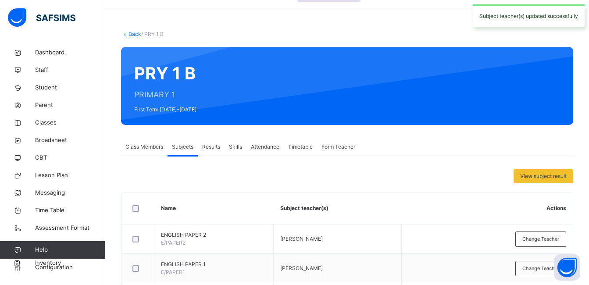
scroll to position [2, 0]
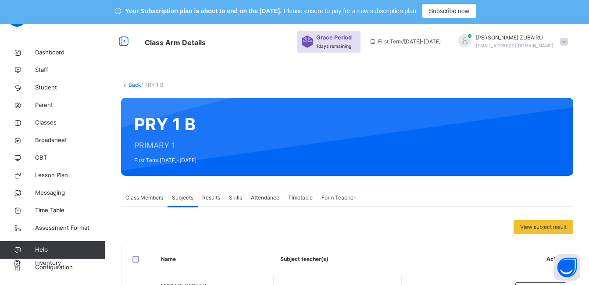
click at [134, 85] on link "Back" at bounding box center [134, 85] width 13 height 7
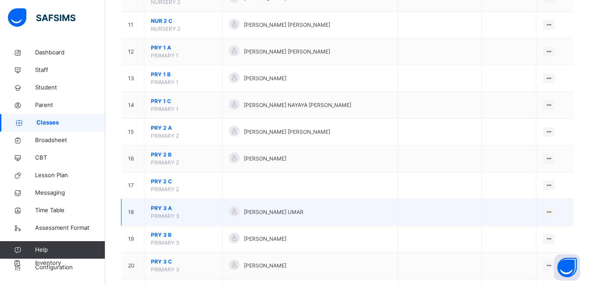
scroll to position [438, 0]
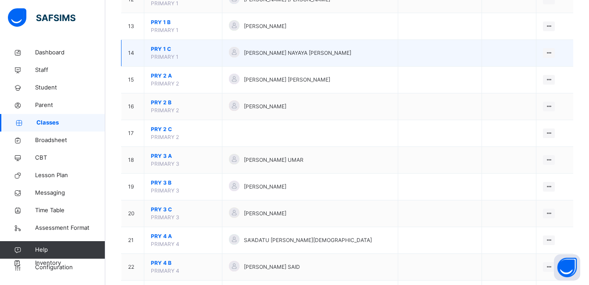
click at [159, 48] on span "PRY 1 C" at bounding box center [183, 49] width 64 height 8
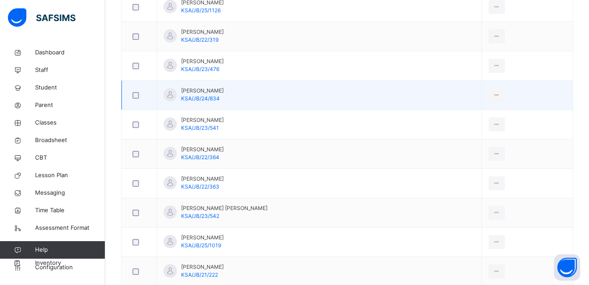
scroll to position [175, 0]
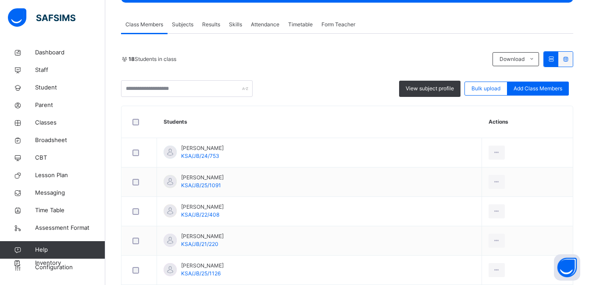
click at [180, 24] on span "Subjects" at bounding box center [182, 25] width 21 height 8
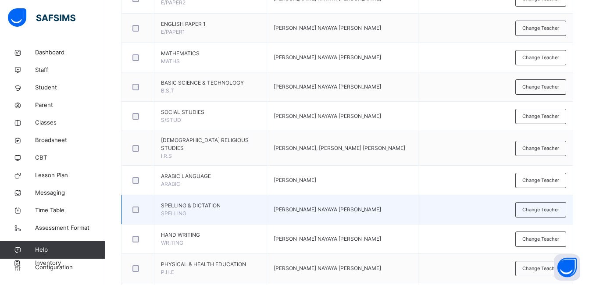
scroll to position [307, 0]
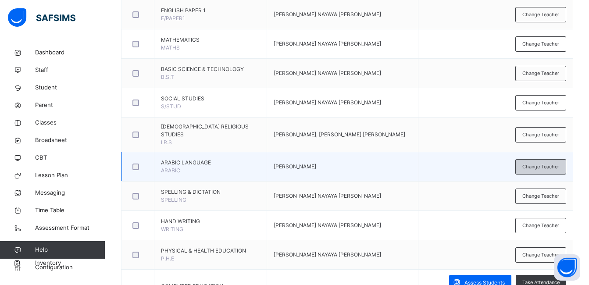
click at [541, 164] on span "Change Teacher" at bounding box center [540, 166] width 37 height 7
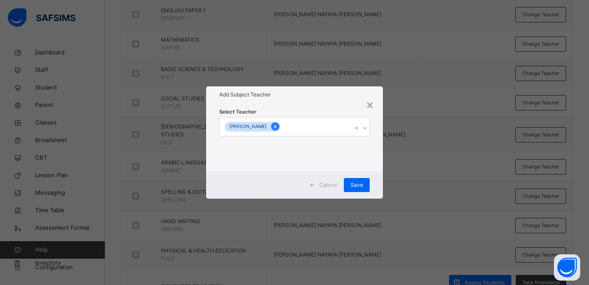
click at [277, 126] on icon at bounding box center [275, 127] width 5 height 6
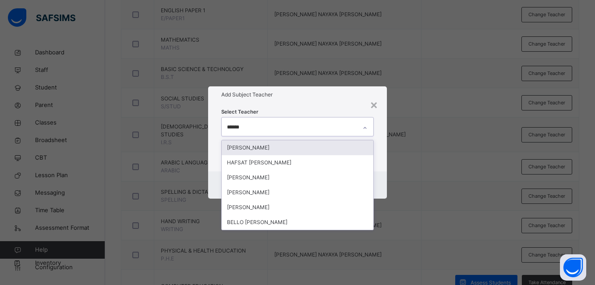
type input "*******"
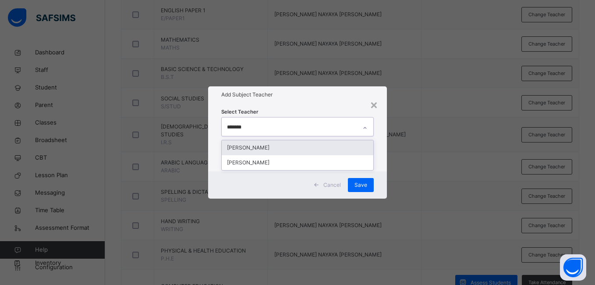
click at [257, 147] on div "[PERSON_NAME]" at bounding box center [297, 147] width 151 height 15
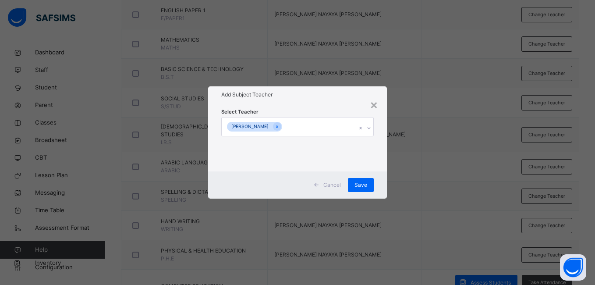
click at [383, 146] on div "Select Teacher [PERSON_NAME]" at bounding box center [297, 137] width 178 height 68
click at [366, 181] on span "Save" at bounding box center [361, 185] width 13 height 8
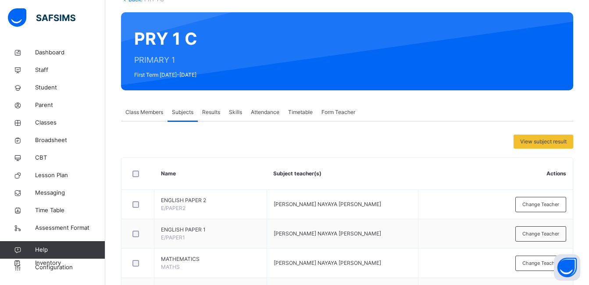
scroll to position [0, 0]
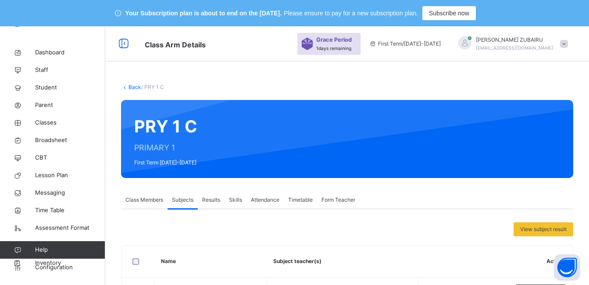
click at [134, 87] on link "Back" at bounding box center [134, 87] width 13 height 7
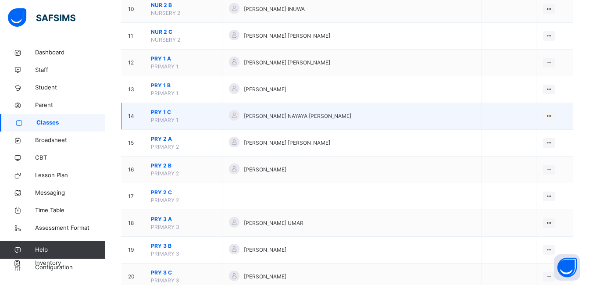
scroll to position [395, 0]
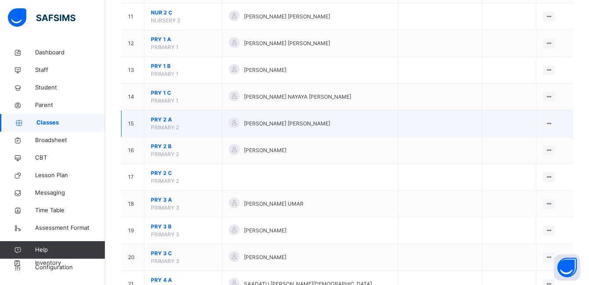
click at [164, 118] on span "PRY 2 A" at bounding box center [183, 120] width 64 height 8
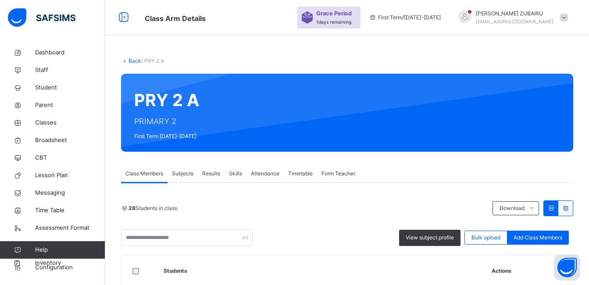
scroll to position [219, 0]
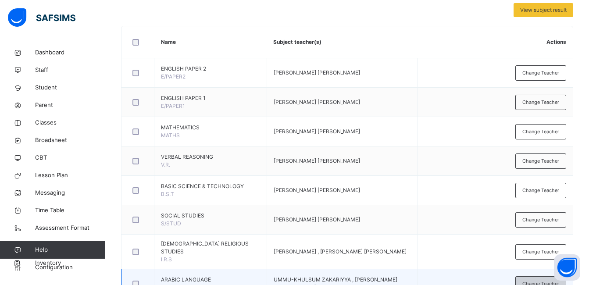
scroll to position [395, 0]
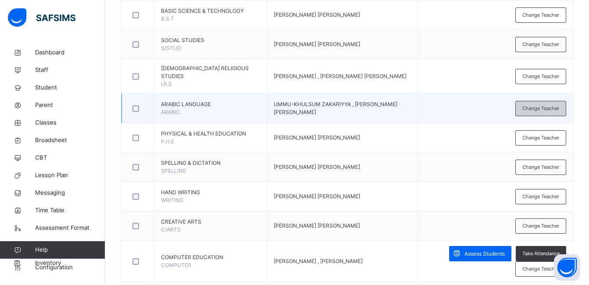
click at [533, 110] on span "Change Teacher" at bounding box center [540, 108] width 37 height 7
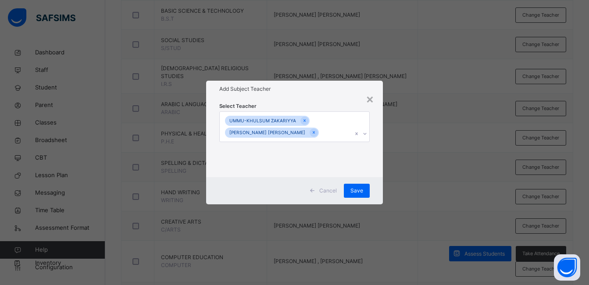
click at [311, 132] on icon at bounding box center [313, 132] width 5 height 6
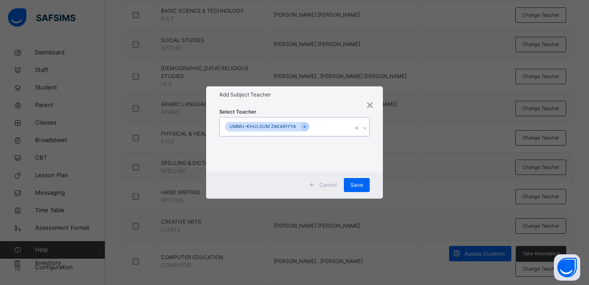
click at [302, 124] on icon at bounding box center [304, 127] width 5 height 6
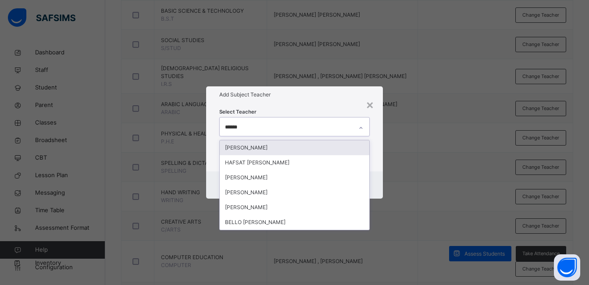
type input "*******"
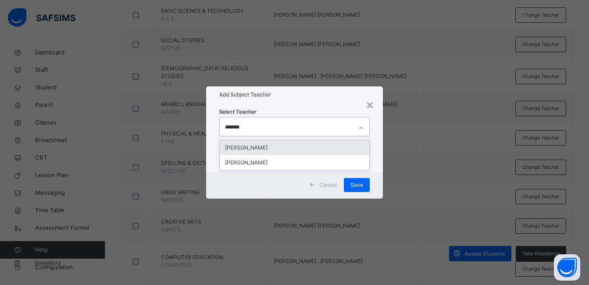
click at [271, 146] on div "[PERSON_NAME]" at bounding box center [294, 147] width 149 height 15
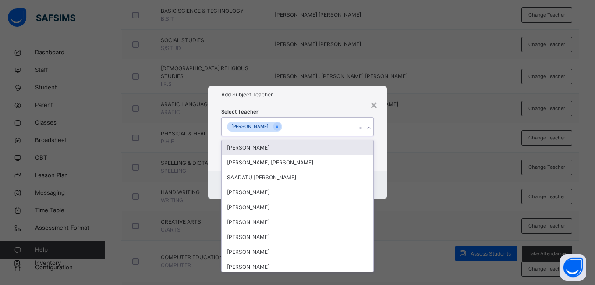
click at [378, 135] on div "Select Teacher option [PERSON_NAME], selected. option [PERSON_NAME] focused, 1 …" at bounding box center [297, 137] width 178 height 68
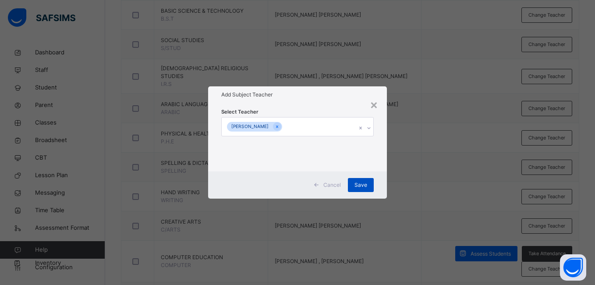
click at [363, 185] on span "Save" at bounding box center [361, 185] width 13 height 8
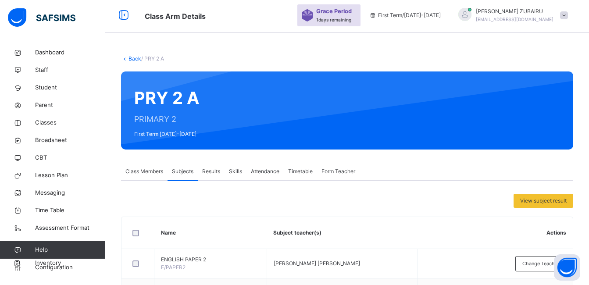
scroll to position [0, 0]
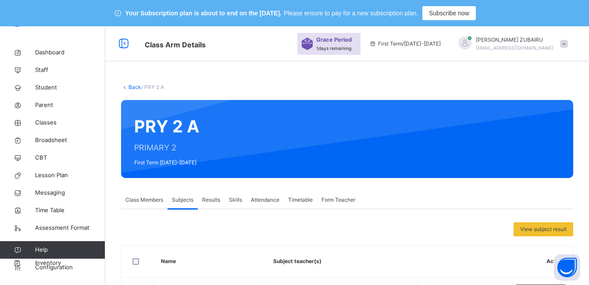
click at [132, 86] on link "Back" at bounding box center [134, 87] width 13 height 7
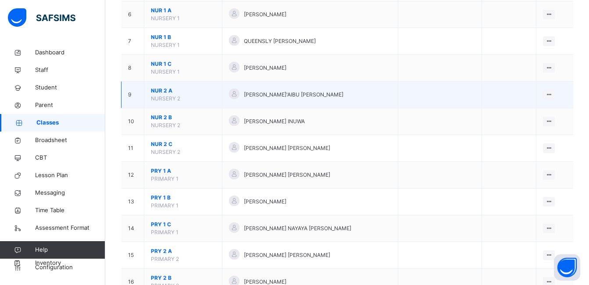
scroll to position [351, 0]
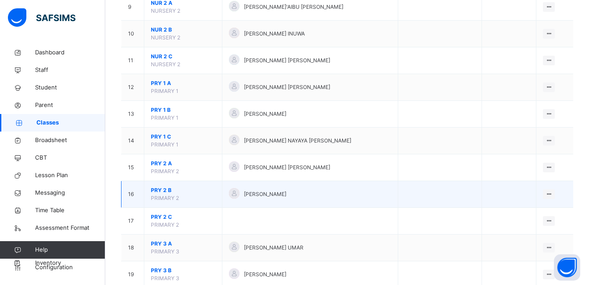
click at [163, 188] on span "PRY 2 B" at bounding box center [183, 190] width 64 height 8
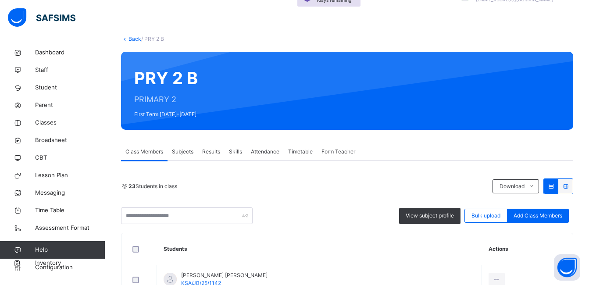
scroll to position [44, 0]
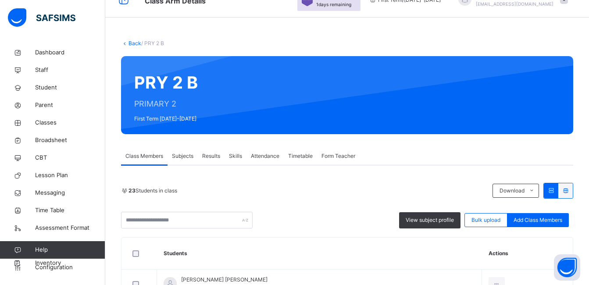
click at [185, 155] on span "Subjects" at bounding box center [182, 156] width 21 height 8
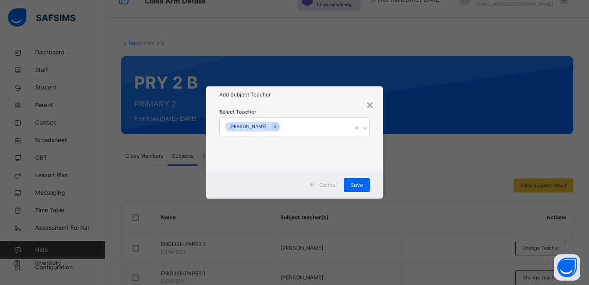
scroll to position [351, 0]
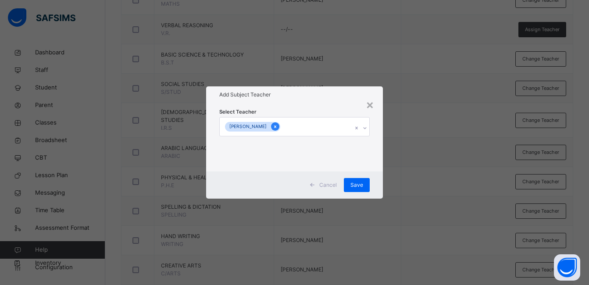
click at [279, 125] on div at bounding box center [275, 126] width 8 height 8
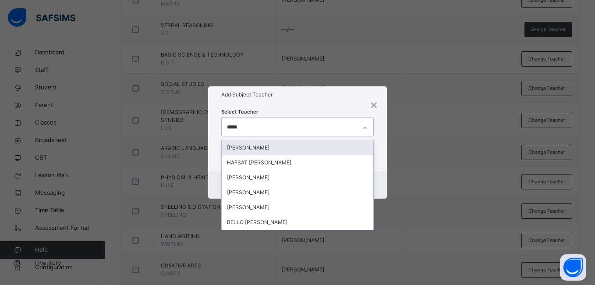
type input "*****"
click at [272, 148] on div "[PERSON_NAME]" at bounding box center [297, 147] width 151 height 15
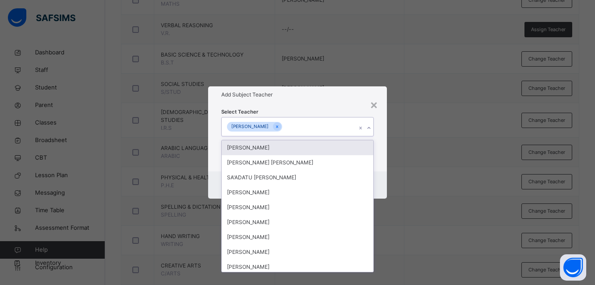
click at [380, 144] on div "Select Teacher option [PERSON_NAME], selected. option [PERSON_NAME] focused, 1 …" at bounding box center [297, 137] width 178 height 68
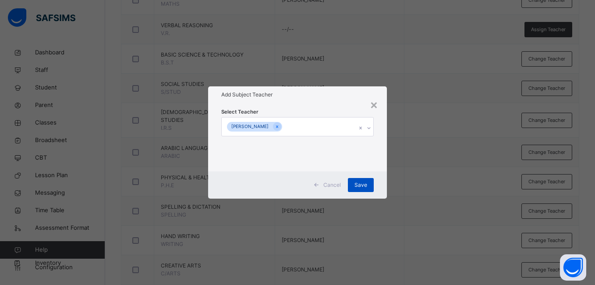
click at [362, 181] on span "Save" at bounding box center [361, 185] width 13 height 8
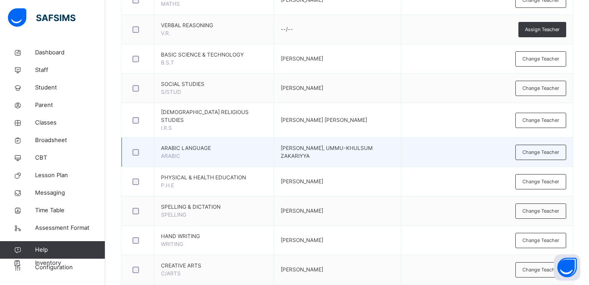
scroll to position [395, 0]
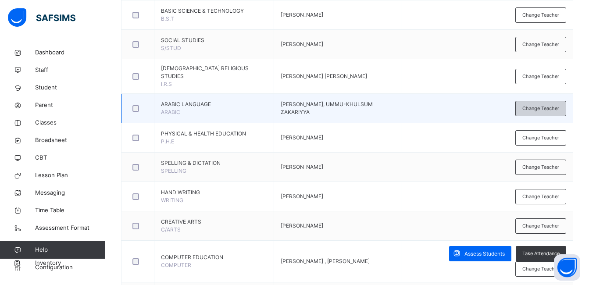
click at [543, 110] on span "Change Teacher" at bounding box center [540, 108] width 37 height 7
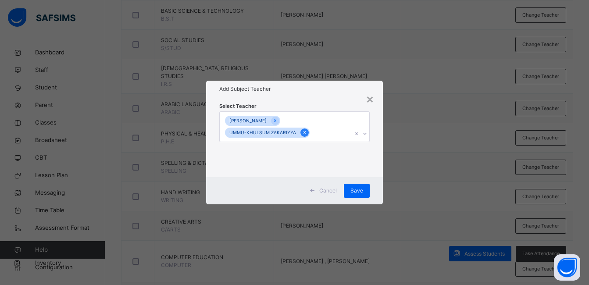
click at [304, 133] on icon at bounding box center [304, 132] width 5 height 6
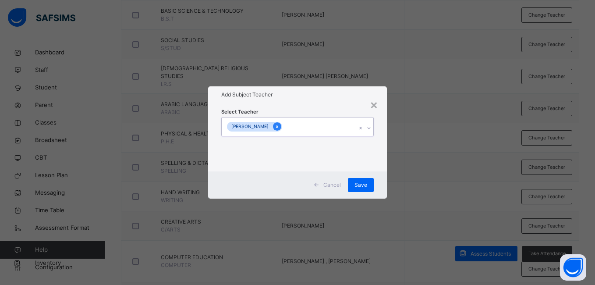
click at [278, 126] on icon at bounding box center [277, 126] width 2 height 3
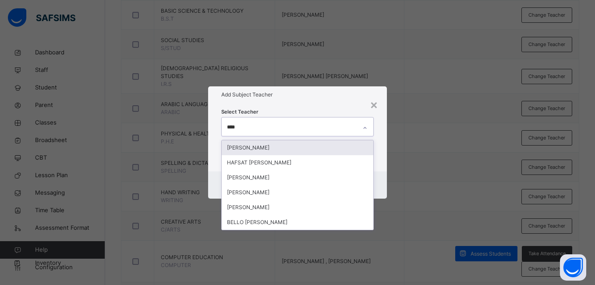
type input "*****"
click at [277, 148] on div "[PERSON_NAME]" at bounding box center [297, 147] width 151 height 15
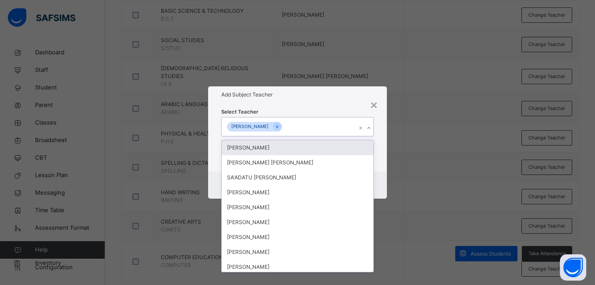
click at [382, 128] on div "Select Teacher option [PERSON_NAME], selected. option [PERSON_NAME] focused, 1 …" at bounding box center [297, 137] width 178 height 68
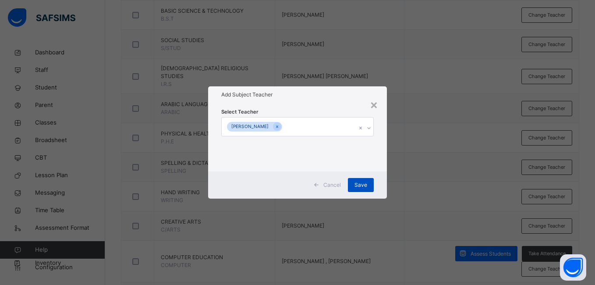
click at [366, 184] on span "Save" at bounding box center [361, 185] width 13 height 8
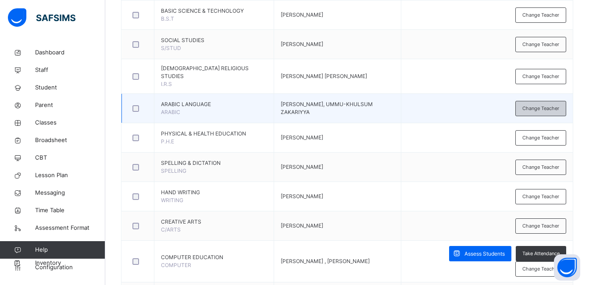
click at [536, 111] on span "Change Teacher" at bounding box center [540, 108] width 37 height 7
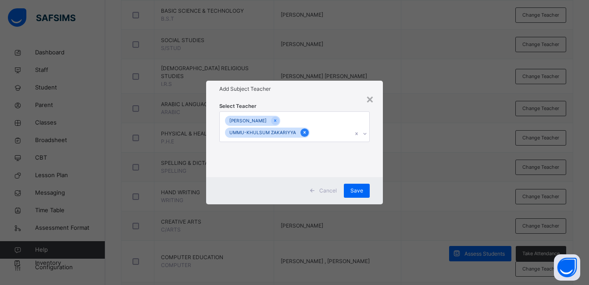
click at [302, 132] on icon at bounding box center [304, 132] width 5 height 6
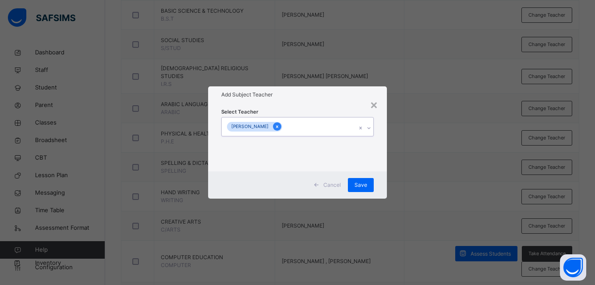
click at [280, 124] on icon at bounding box center [277, 127] width 5 height 6
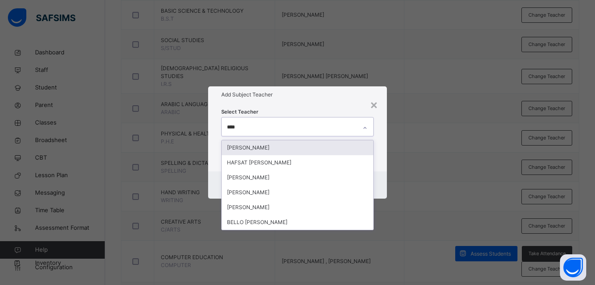
type input "*****"
click at [268, 147] on div "[PERSON_NAME]" at bounding box center [297, 147] width 151 height 15
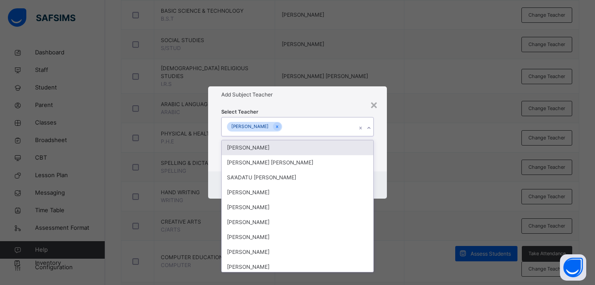
click at [385, 138] on div "Select Teacher option [PERSON_NAME], selected. option [PERSON_NAME] focused, 1 …" at bounding box center [297, 137] width 178 height 68
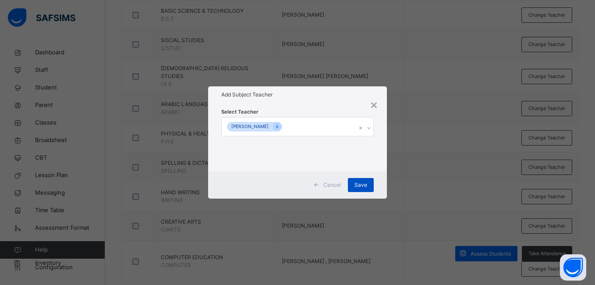
click at [365, 185] on span "Save" at bounding box center [361, 185] width 13 height 8
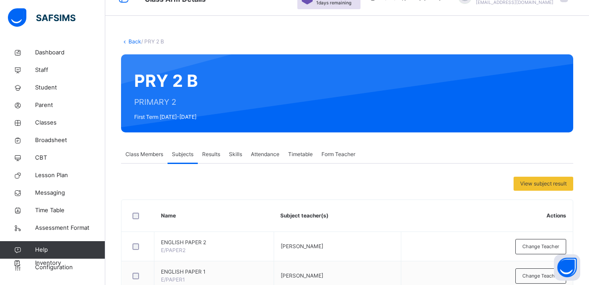
scroll to position [44, 0]
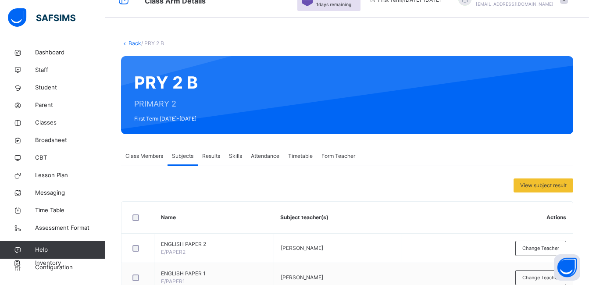
click at [134, 42] on link "Back" at bounding box center [134, 43] width 13 height 7
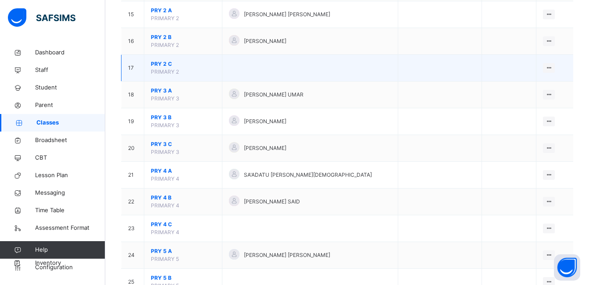
scroll to position [526, 0]
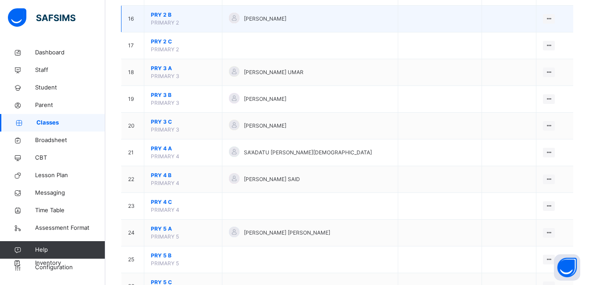
click at [165, 16] on span "PRY 2 B" at bounding box center [183, 15] width 64 height 8
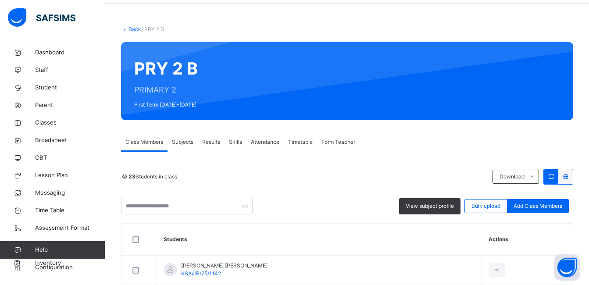
scroll to position [29, 0]
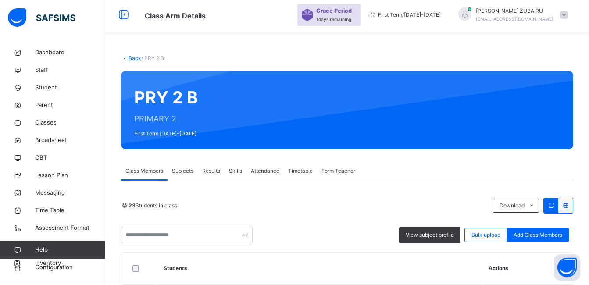
click at [184, 170] on span "Subjects" at bounding box center [182, 171] width 21 height 8
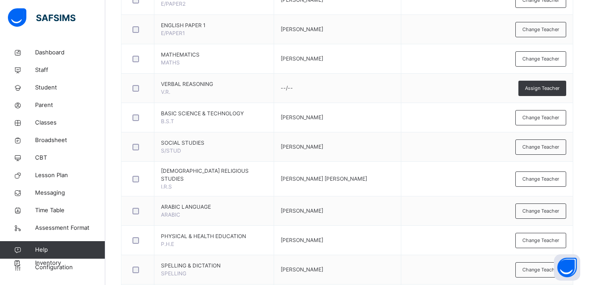
scroll to position [0, 0]
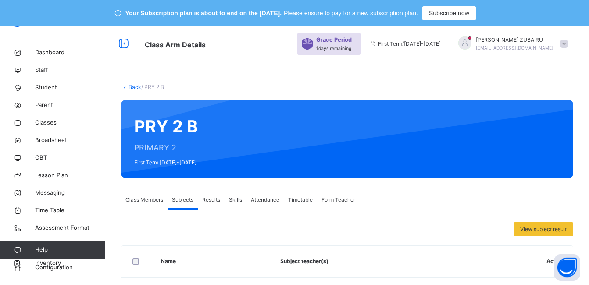
click at [134, 86] on link "Back" at bounding box center [134, 87] width 13 height 7
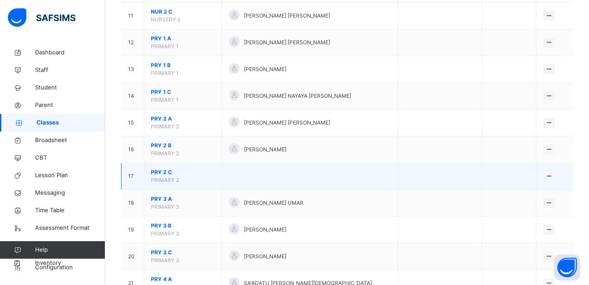
scroll to position [438, 0]
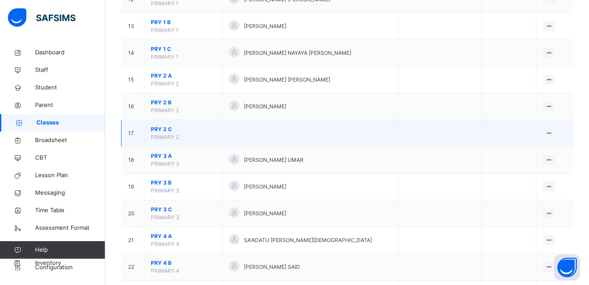
click at [164, 129] on span "PRY 2 C" at bounding box center [183, 129] width 64 height 8
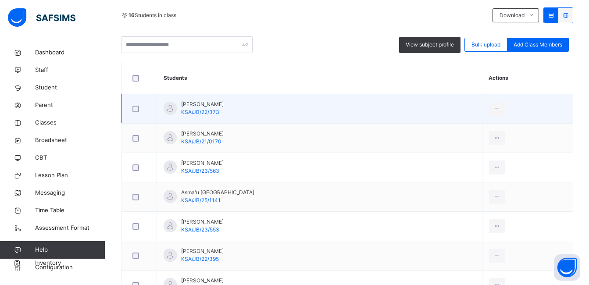
scroll to position [88, 0]
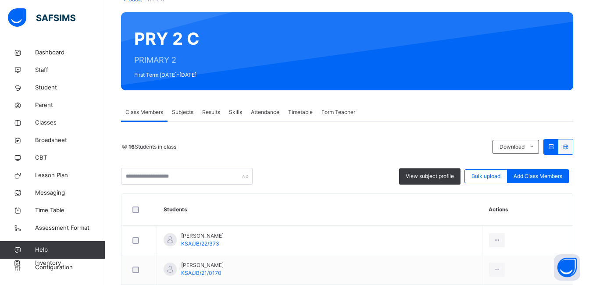
click at [185, 111] on span "Subjects" at bounding box center [182, 112] width 21 height 8
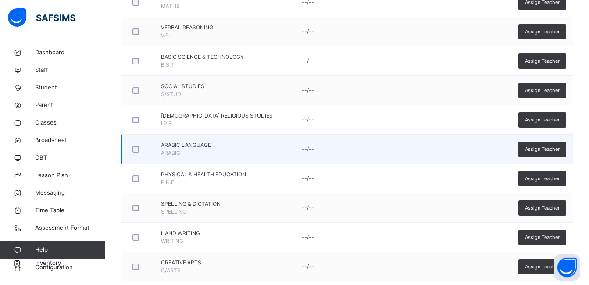
scroll to position [351, 0]
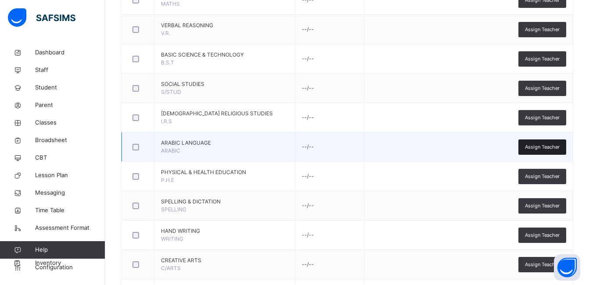
click at [534, 147] on span "Assign Teacher" at bounding box center [542, 146] width 35 height 7
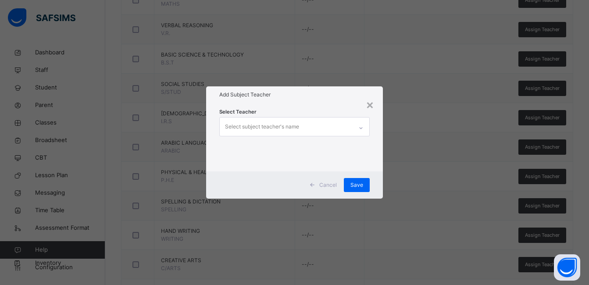
click at [323, 128] on div "Select subject teacher's name" at bounding box center [286, 126] width 133 height 18
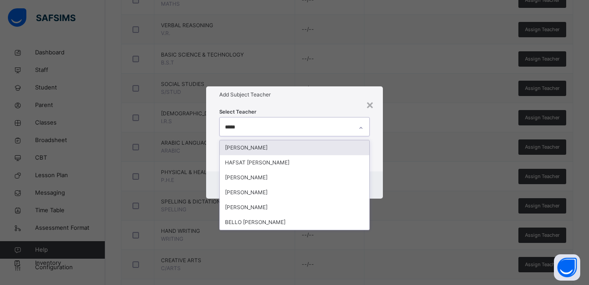
type input "*****"
click at [281, 147] on div "[PERSON_NAME]" at bounding box center [294, 147] width 149 height 15
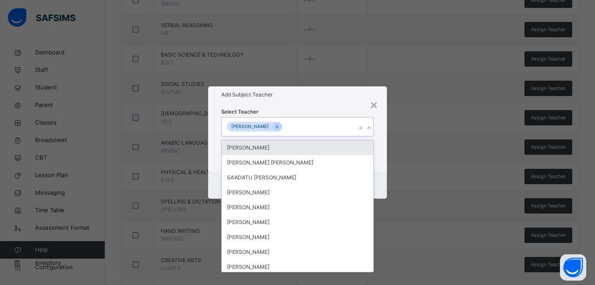
click at [383, 138] on div "Select Teacher option [PERSON_NAME], selected. option [PERSON_NAME] focused, 1 …" at bounding box center [297, 137] width 178 height 68
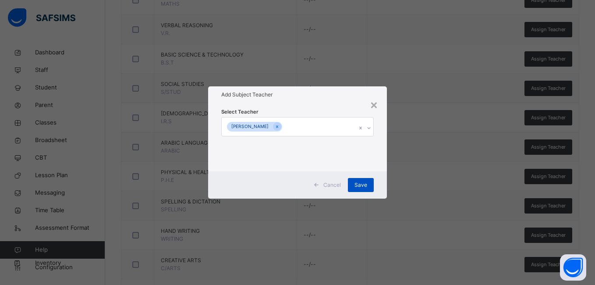
click at [366, 188] on span "Save" at bounding box center [361, 185] width 13 height 8
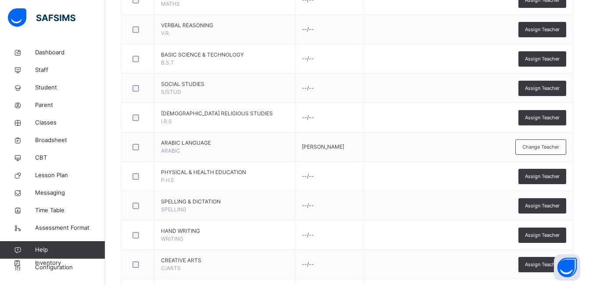
scroll to position [0, 0]
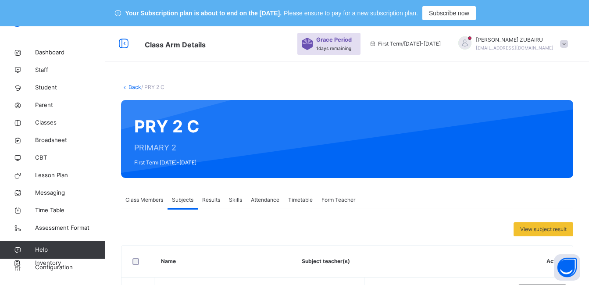
click at [132, 87] on link "Back" at bounding box center [134, 87] width 13 height 7
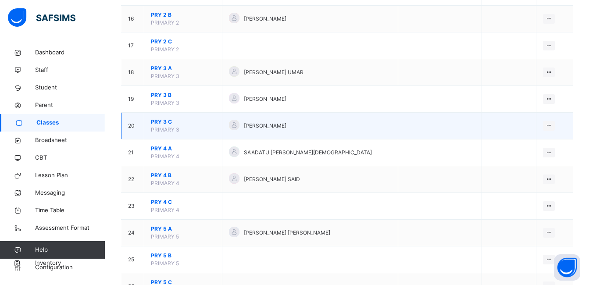
scroll to position [570, 0]
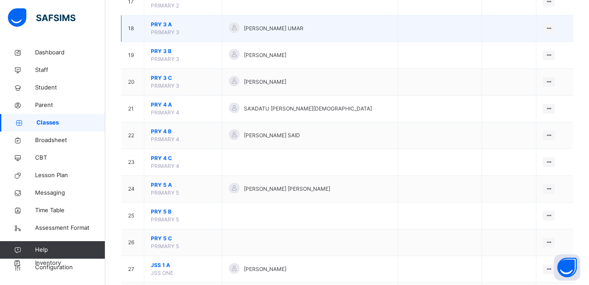
click at [164, 25] on span "PRY 3 A" at bounding box center [183, 25] width 64 height 8
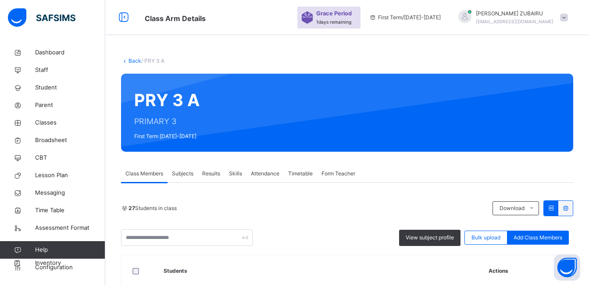
scroll to position [396, 0]
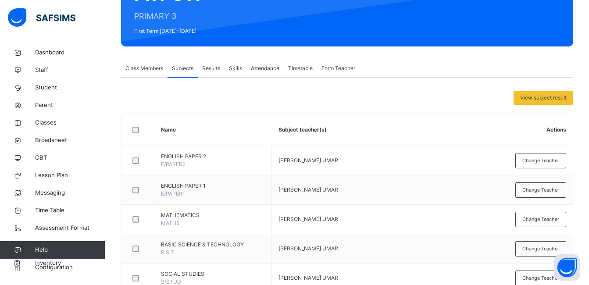
scroll to position [307, 0]
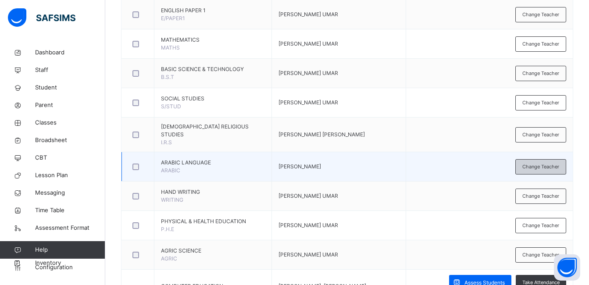
click at [534, 171] on span "Change Teacher" at bounding box center [540, 166] width 37 height 7
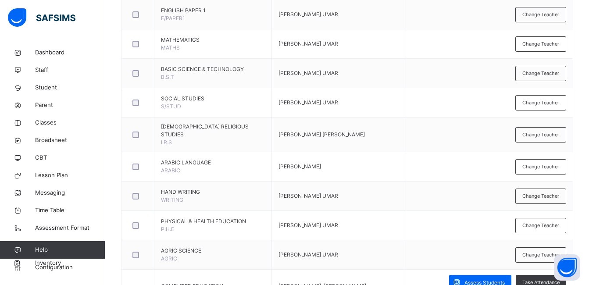
click at [0, 0] on div "Select subject teacher's name" at bounding box center [0, 0] width 0 height 0
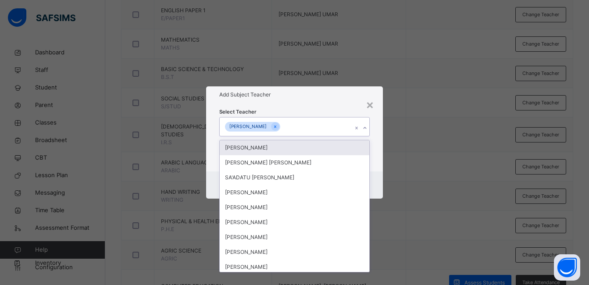
click at [276, 126] on icon at bounding box center [275, 126] width 2 height 3
type input "*****"
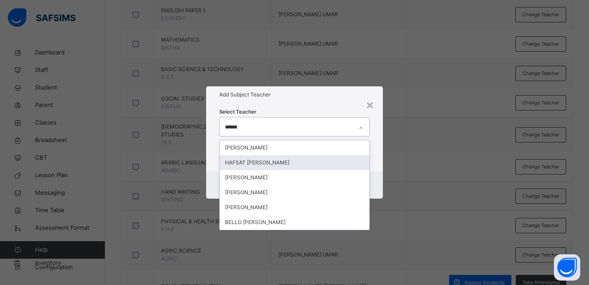
click at [261, 148] on div "[PERSON_NAME]" at bounding box center [294, 147] width 149 height 15
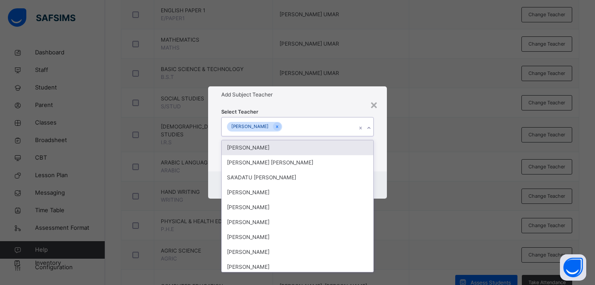
click at [380, 152] on div "Select Teacher option [PERSON_NAME], selected. option [PERSON_NAME] focused, 1 …" at bounding box center [297, 137] width 178 height 68
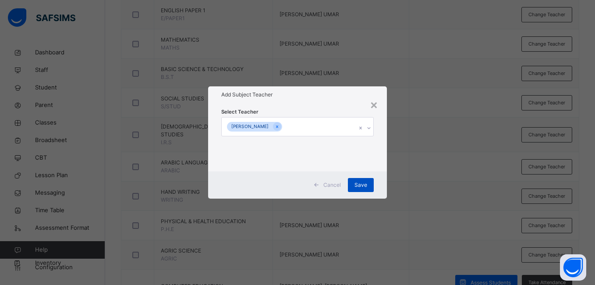
click at [365, 184] on span "Save" at bounding box center [361, 185] width 13 height 8
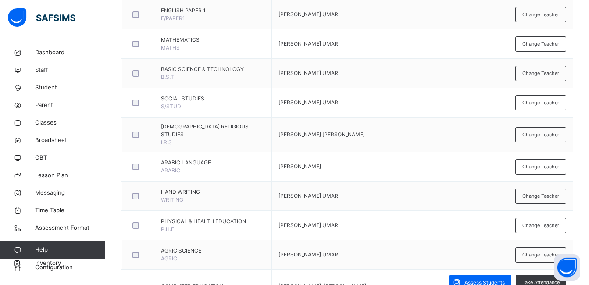
click at [365, 181] on td "[PERSON_NAME]" at bounding box center [339, 166] width 134 height 29
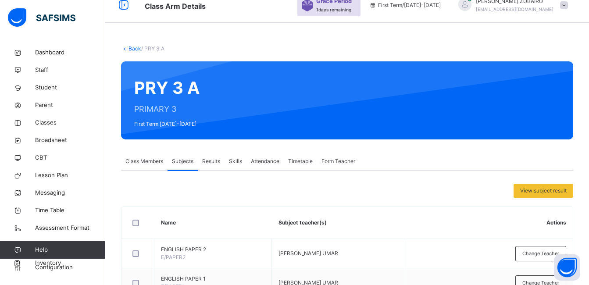
scroll to position [0, 0]
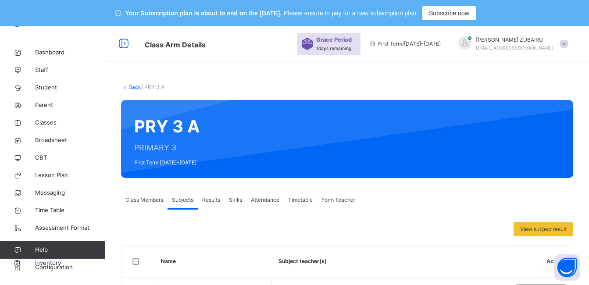
click at [135, 88] on link "Back" at bounding box center [134, 87] width 13 height 7
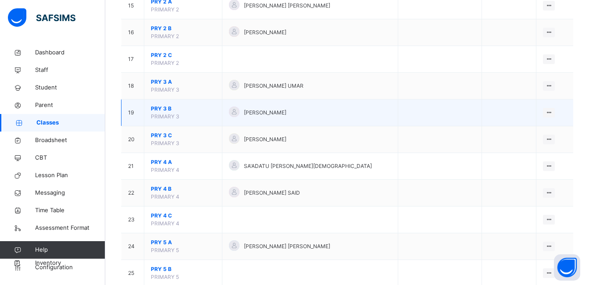
scroll to position [508, 0]
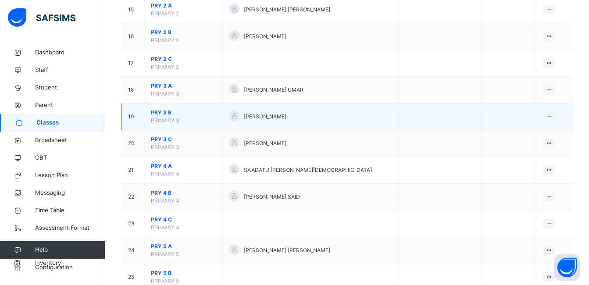
click at [166, 112] on span "PRY 3 B" at bounding box center [183, 113] width 64 height 8
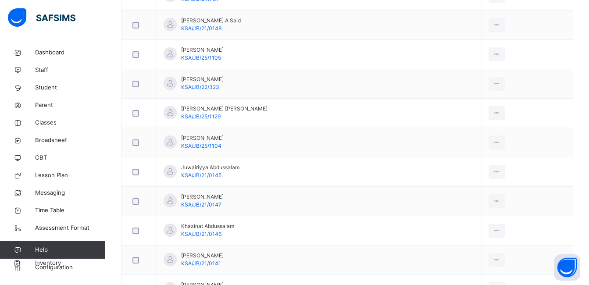
scroll to position [70, 0]
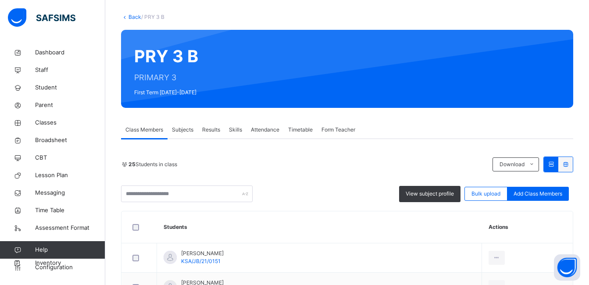
click at [185, 130] on span "Subjects" at bounding box center [182, 130] width 21 height 8
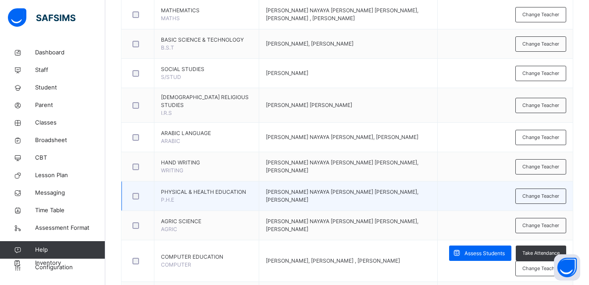
scroll to position [337, 0]
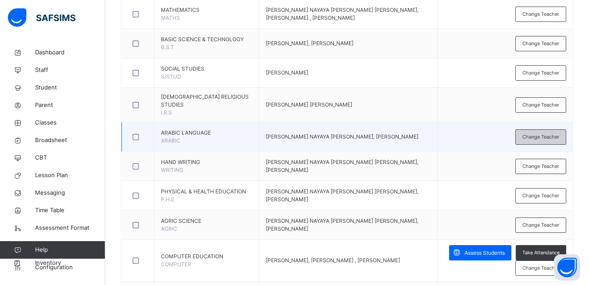
click at [539, 145] on div "Change Teacher" at bounding box center [540, 136] width 51 height 15
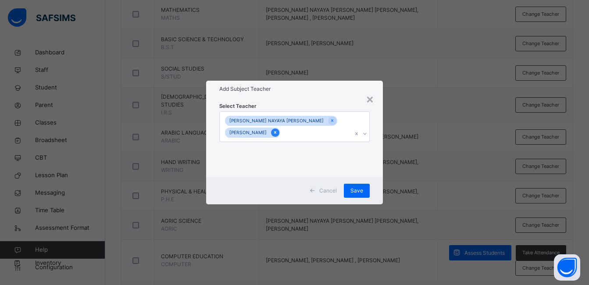
click at [277, 133] on icon at bounding box center [275, 132] width 5 height 6
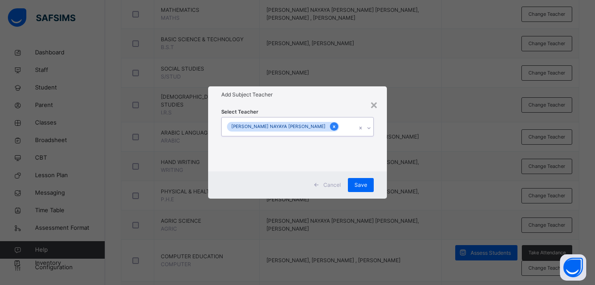
click at [332, 127] on icon at bounding box center [334, 127] width 5 height 6
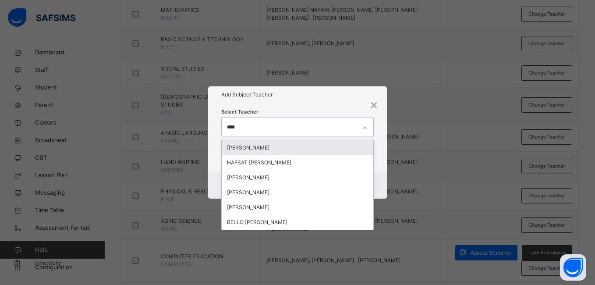
type input "*****"
click at [294, 148] on div "[PERSON_NAME]" at bounding box center [297, 147] width 151 height 15
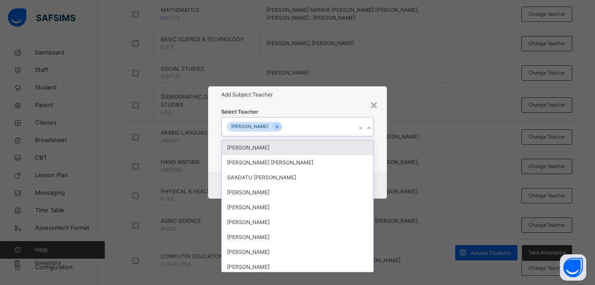
click at [380, 130] on div "Select Teacher option [PERSON_NAME], selected. option [PERSON_NAME] focused, 1 …" at bounding box center [297, 137] width 178 height 68
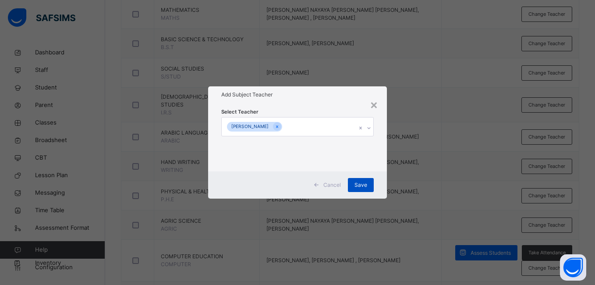
click at [358, 184] on span "Save" at bounding box center [361, 185] width 13 height 8
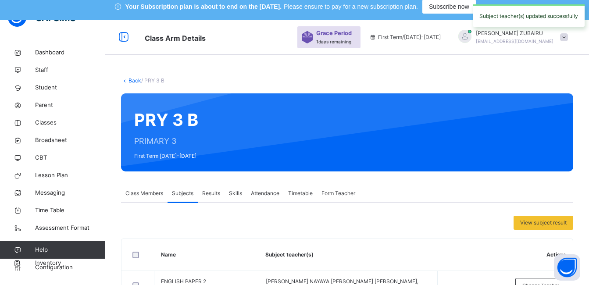
scroll to position [0, 0]
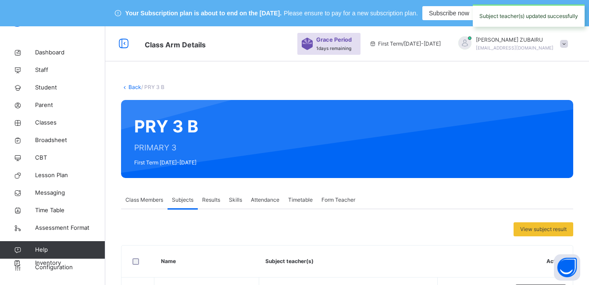
click at [130, 86] on link "Back" at bounding box center [134, 87] width 13 height 7
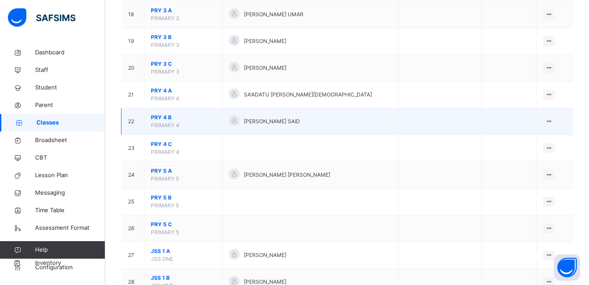
scroll to position [570, 0]
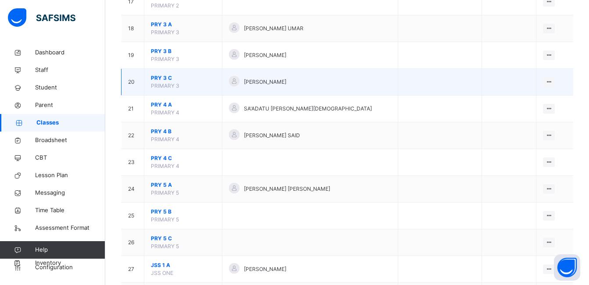
click at [157, 76] on span "PRY 3 C" at bounding box center [183, 78] width 64 height 8
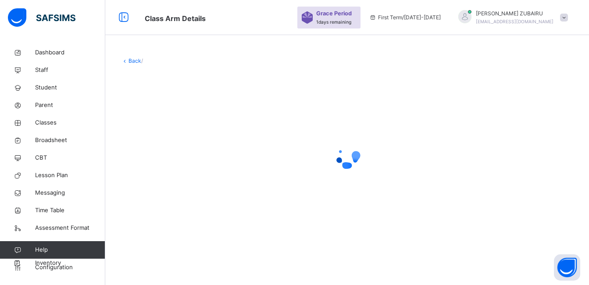
scroll to position [178, 0]
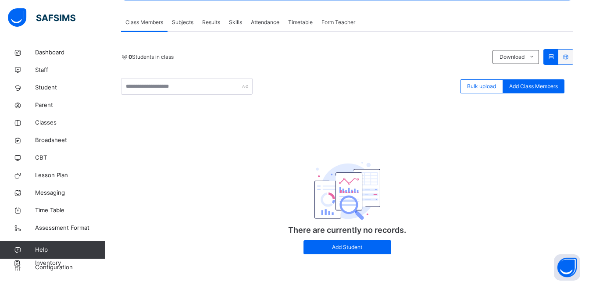
click at [183, 19] on span "Subjects" at bounding box center [182, 22] width 21 height 8
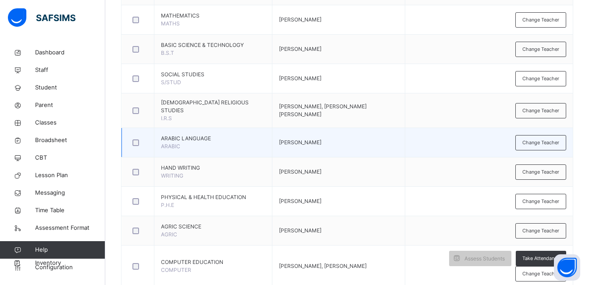
scroll to position [331, 0]
click at [538, 141] on span "Change Teacher" at bounding box center [540, 142] width 37 height 7
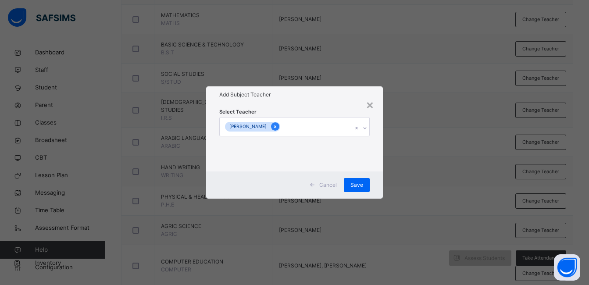
click at [277, 128] on icon at bounding box center [275, 127] width 5 height 6
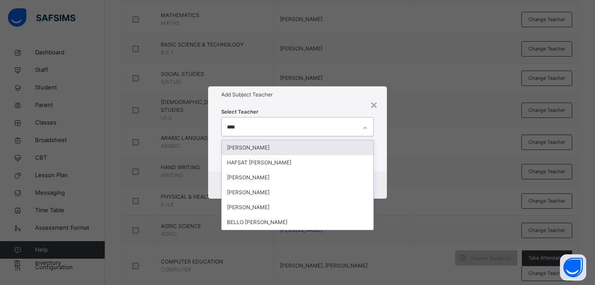
type input "*****"
click at [309, 146] on div "[PERSON_NAME]" at bounding box center [297, 147] width 151 height 15
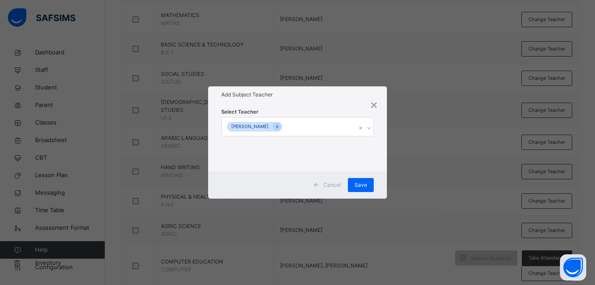
click at [383, 143] on div "Select Teacher [PERSON_NAME]" at bounding box center [297, 137] width 178 height 68
click at [358, 183] on span "Save" at bounding box center [361, 185] width 13 height 8
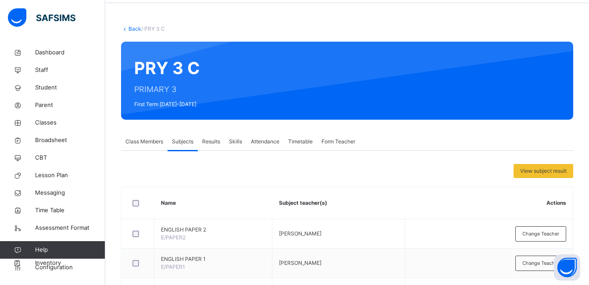
scroll to position [0, 0]
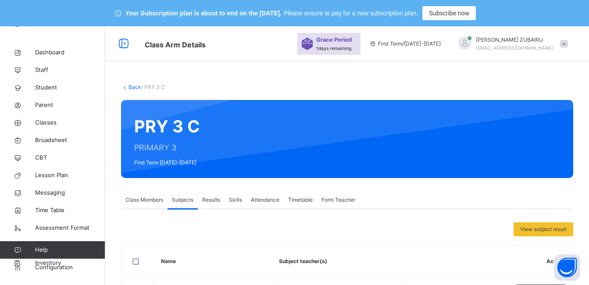
click at [132, 88] on link "Back" at bounding box center [134, 87] width 13 height 7
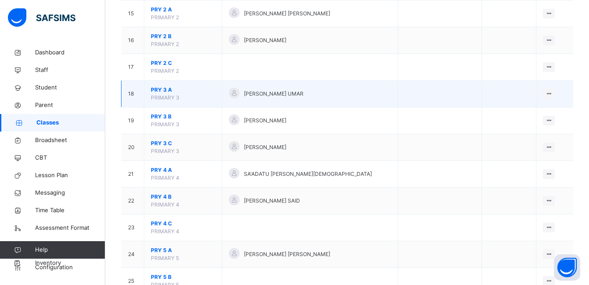
scroll to position [526, 0]
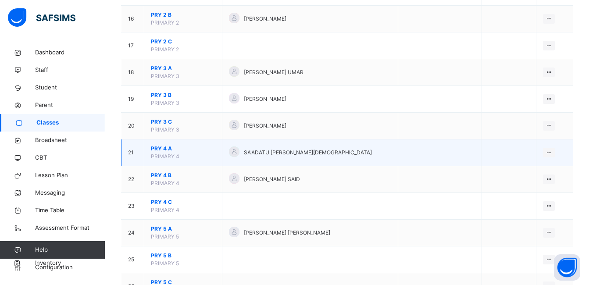
click at [163, 148] on span "PRY 4 A" at bounding box center [183, 149] width 64 height 8
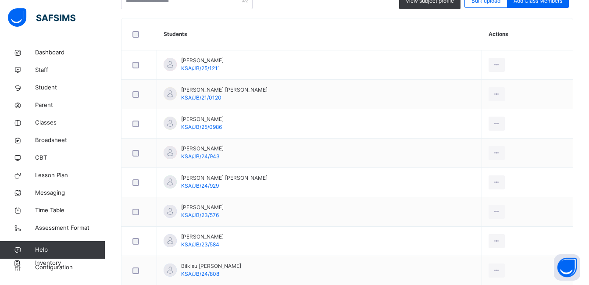
scroll to position [88, 0]
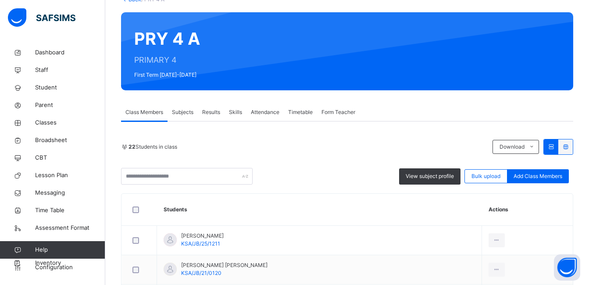
click at [187, 110] on span "Subjects" at bounding box center [182, 112] width 21 height 8
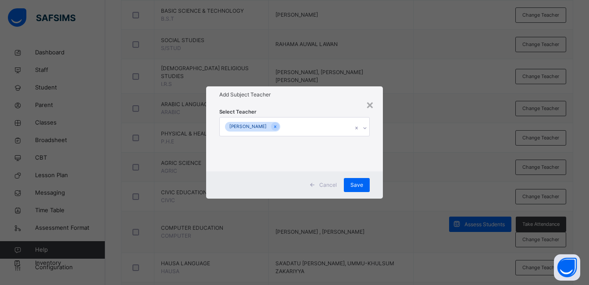
click at [277, 125] on icon at bounding box center [275, 127] width 5 height 6
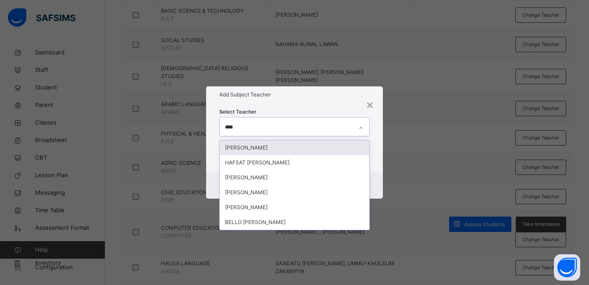
type input "*****"
click at [277, 149] on div "[PERSON_NAME]" at bounding box center [294, 147] width 149 height 15
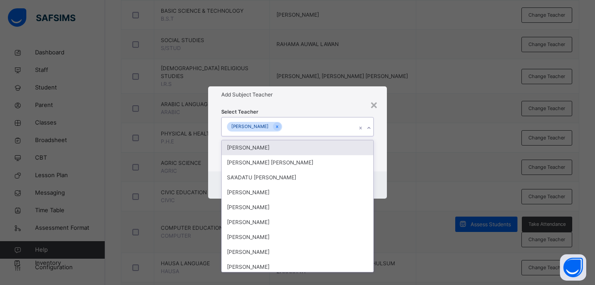
click at [383, 132] on div "Select Teacher option [PERSON_NAME], selected. option [PERSON_NAME] focused, 1 …" at bounding box center [297, 137] width 178 height 68
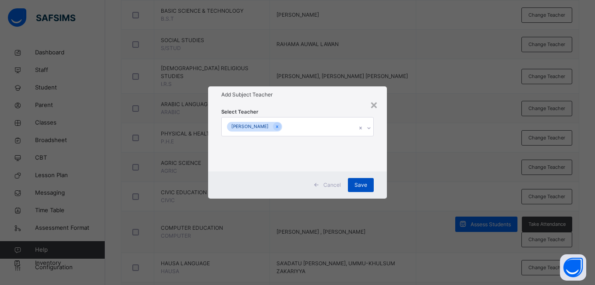
click at [360, 186] on span "Save" at bounding box center [361, 185] width 13 height 8
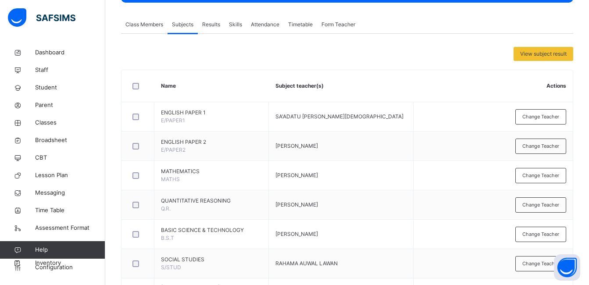
scroll to position [0, 0]
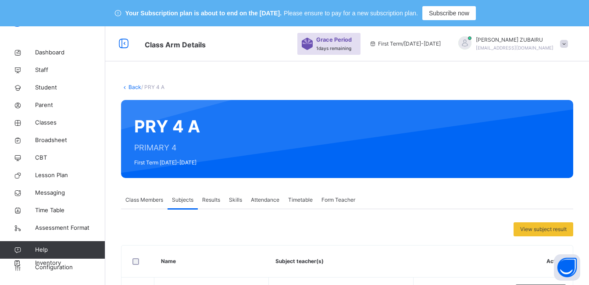
click at [131, 86] on link "Back" at bounding box center [134, 87] width 13 height 7
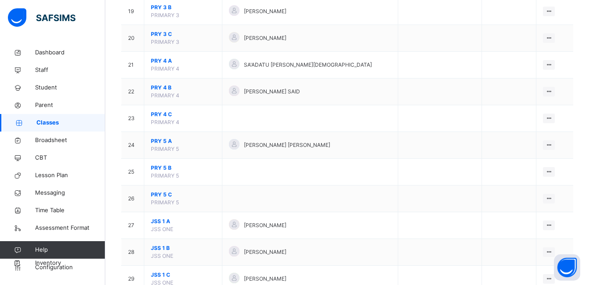
scroll to position [482, 0]
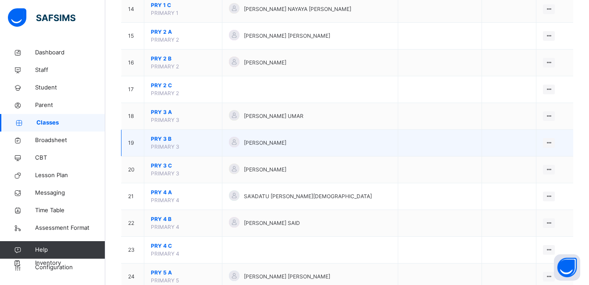
click at [166, 140] on span "PRY 3 B" at bounding box center [183, 139] width 64 height 8
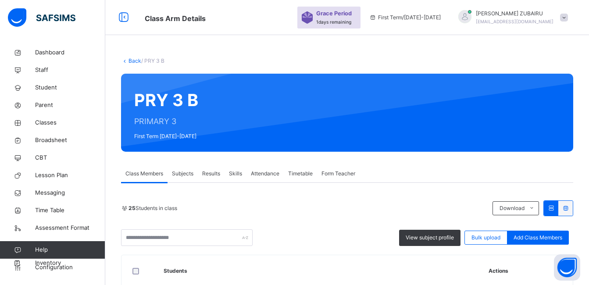
scroll to position [44, 0]
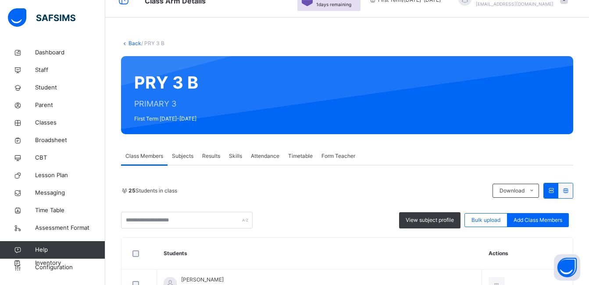
click at [129, 42] on link "Back" at bounding box center [134, 43] width 13 height 7
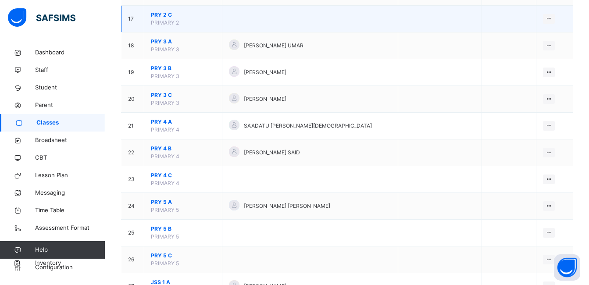
scroll to position [570, 0]
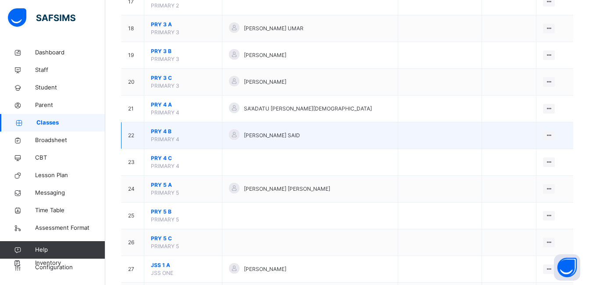
click at [168, 131] on span "PRY 4 B" at bounding box center [183, 132] width 64 height 8
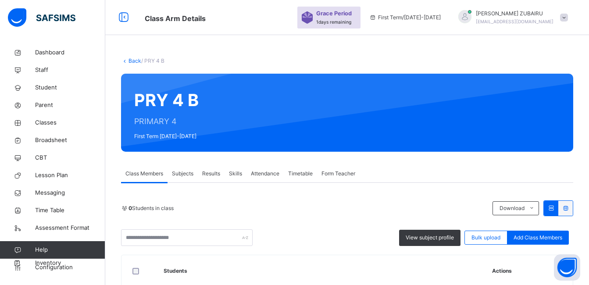
scroll to position [570, 0]
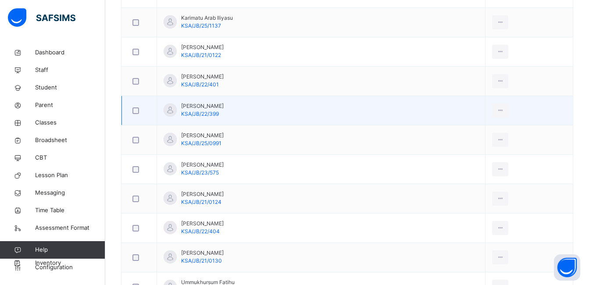
click at [189, 112] on span "KSA/JB/22/399" at bounding box center [200, 113] width 38 height 7
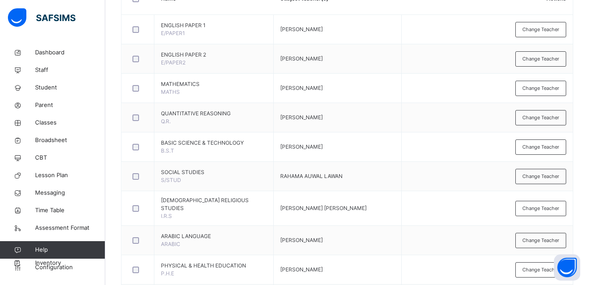
scroll to position [263, 0]
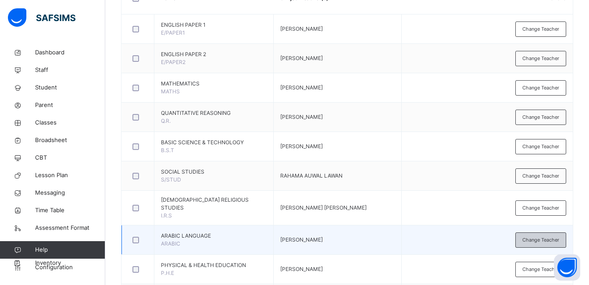
click at [536, 237] on span "Change Teacher" at bounding box center [540, 239] width 37 height 7
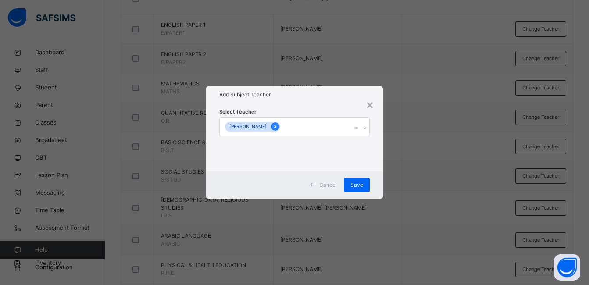
click at [277, 125] on icon at bounding box center [275, 127] width 5 height 6
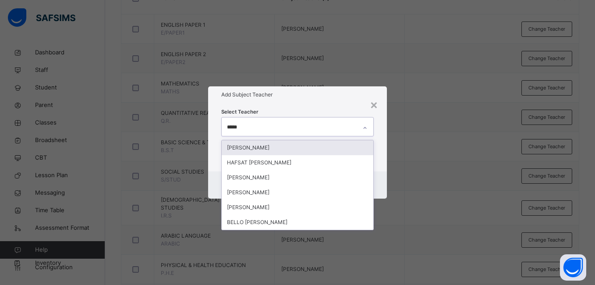
type input "*****"
click at [281, 146] on div "[PERSON_NAME]" at bounding box center [297, 147] width 151 height 15
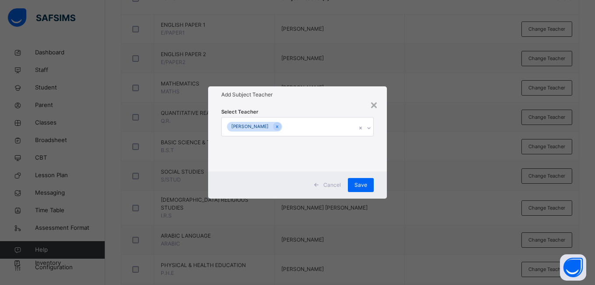
click at [379, 140] on div "Select Teacher [PERSON_NAME]" at bounding box center [297, 137] width 178 height 68
click at [362, 185] on span "Save" at bounding box center [361, 185] width 13 height 8
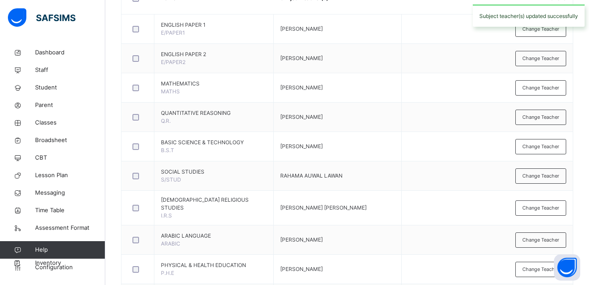
scroll to position [0, 0]
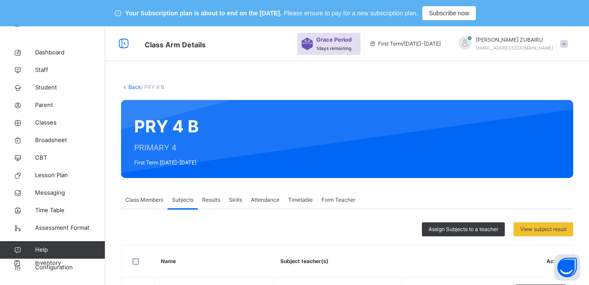
click at [135, 86] on link "Back" at bounding box center [134, 87] width 13 height 7
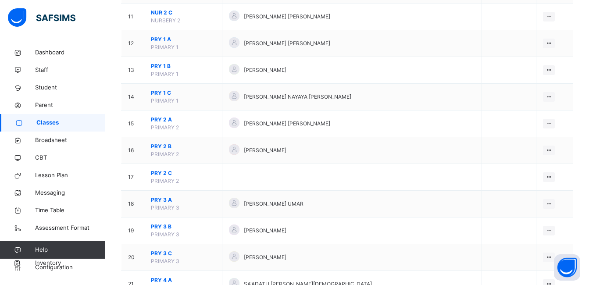
scroll to position [658, 0]
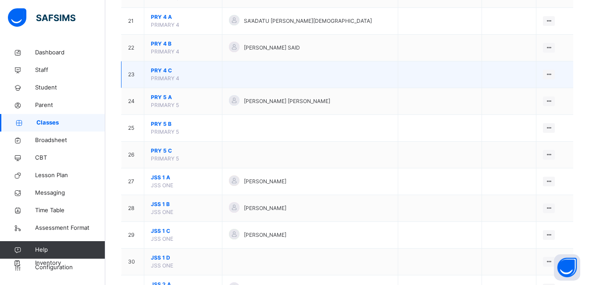
click at [157, 70] on span "PRY 4 C" at bounding box center [183, 71] width 64 height 8
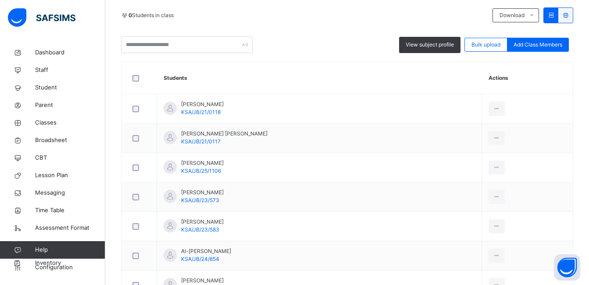
scroll to position [88, 0]
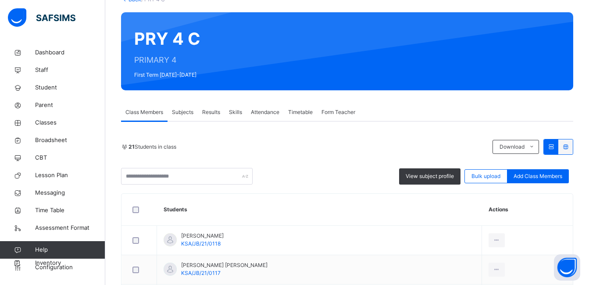
click at [185, 110] on span "Subjects" at bounding box center [182, 112] width 21 height 8
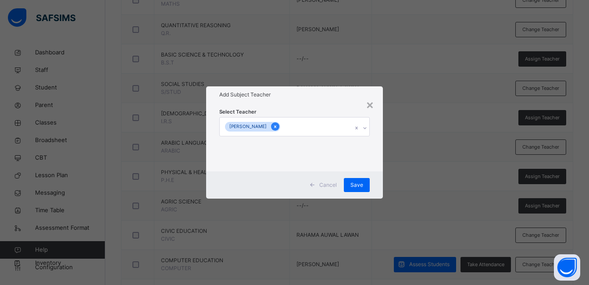
click at [277, 127] on icon at bounding box center [275, 127] width 5 height 6
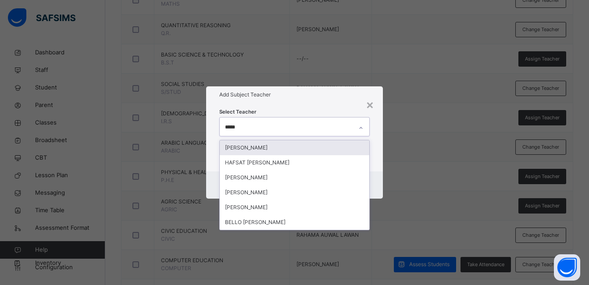
type input "*****"
click at [249, 146] on div "[PERSON_NAME]" at bounding box center [294, 147] width 149 height 15
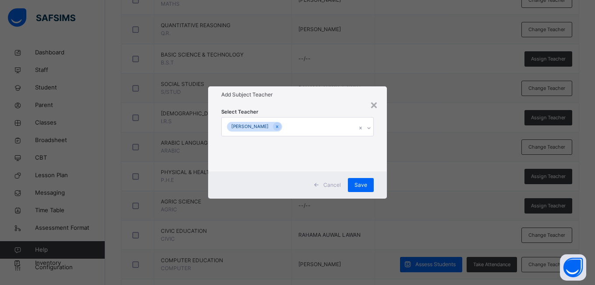
click at [380, 133] on div "Select Teacher [PERSON_NAME]" at bounding box center [297, 137] width 178 height 68
click at [362, 183] on span "Save" at bounding box center [361, 185] width 13 height 8
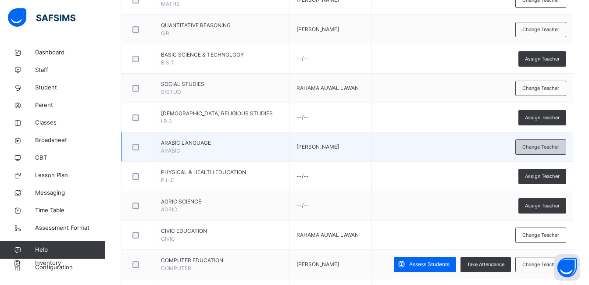
click at [530, 146] on span "Change Teacher" at bounding box center [540, 146] width 37 height 7
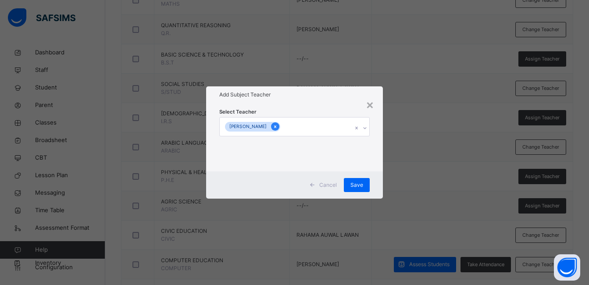
click at [277, 127] on icon at bounding box center [275, 127] width 5 height 6
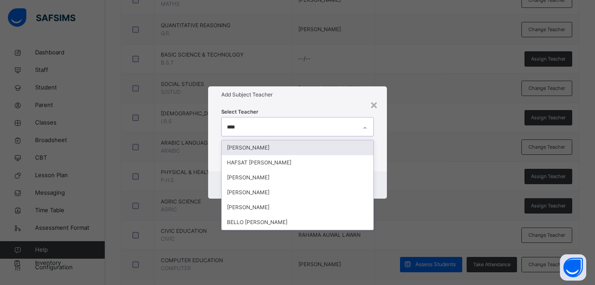
type input "*****"
click at [278, 146] on div "[PERSON_NAME]" at bounding box center [297, 147] width 151 height 15
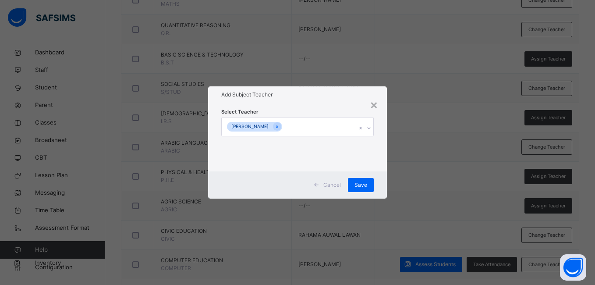
click at [383, 147] on div "Select Teacher [PERSON_NAME]" at bounding box center [297, 137] width 178 height 68
click at [368, 183] on div "Save" at bounding box center [361, 185] width 26 height 14
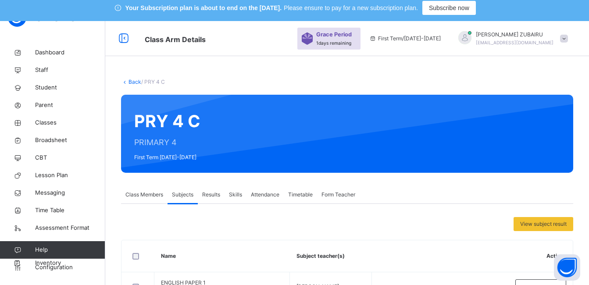
scroll to position [0, 0]
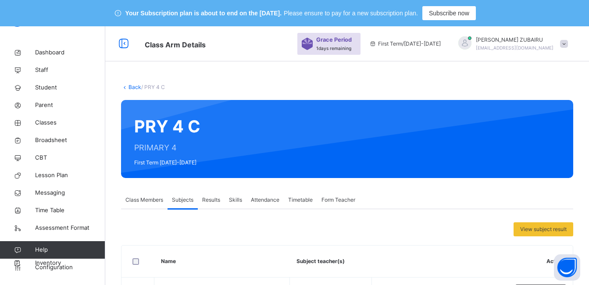
click at [135, 86] on link "Back" at bounding box center [134, 87] width 13 height 7
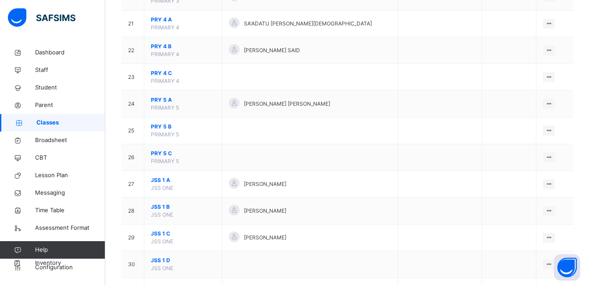
scroll to position [658, 0]
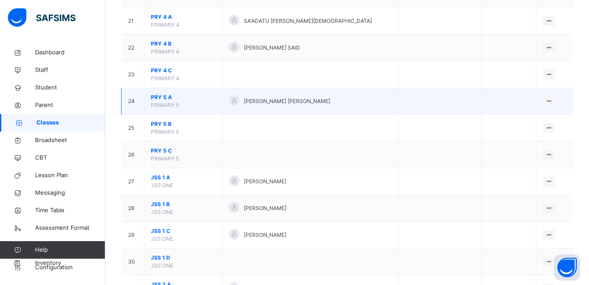
click at [164, 96] on span "PRY 5 A" at bounding box center [183, 97] width 64 height 8
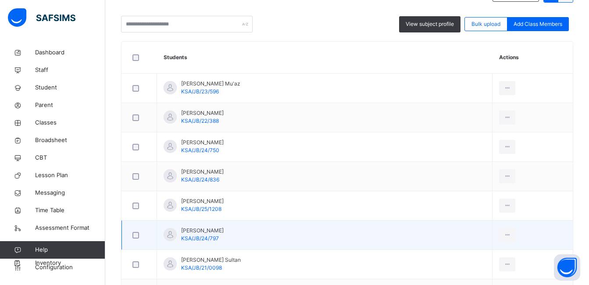
scroll to position [196, 0]
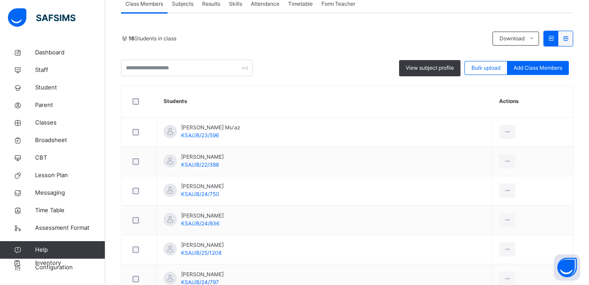
click at [185, 8] on span "Subjects" at bounding box center [182, 4] width 21 height 8
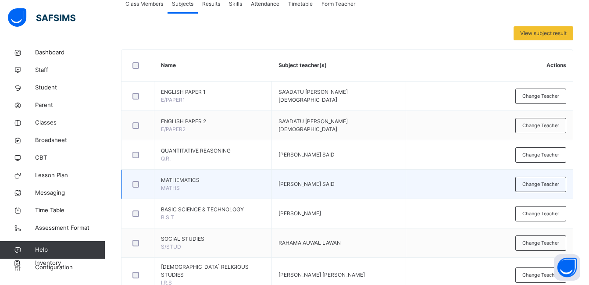
scroll to position [240, 0]
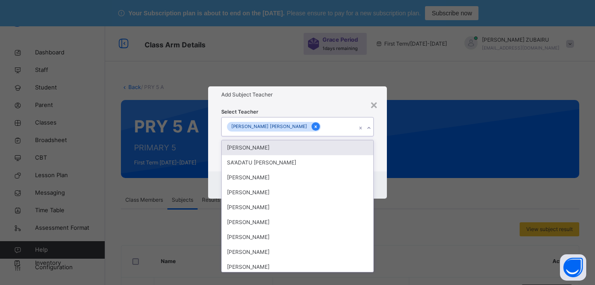
click at [313, 126] on icon at bounding box center [315, 127] width 5 height 6
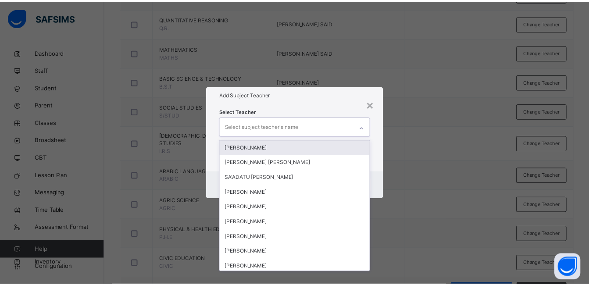
scroll to position [327, 0]
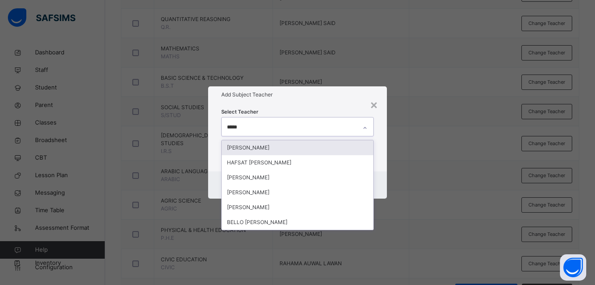
type input "*****"
click at [268, 147] on div "[PERSON_NAME]" at bounding box center [297, 147] width 151 height 15
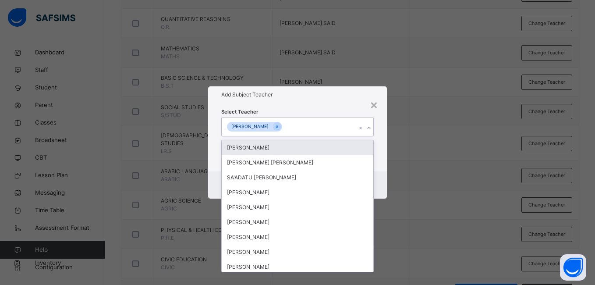
click at [380, 129] on div "Select Teacher option [PERSON_NAME], selected. option [PERSON_NAME] focused, 1 …" at bounding box center [297, 137] width 178 height 68
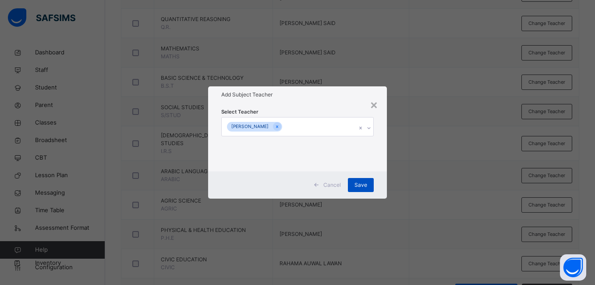
click at [357, 182] on span "Save" at bounding box center [361, 185] width 13 height 8
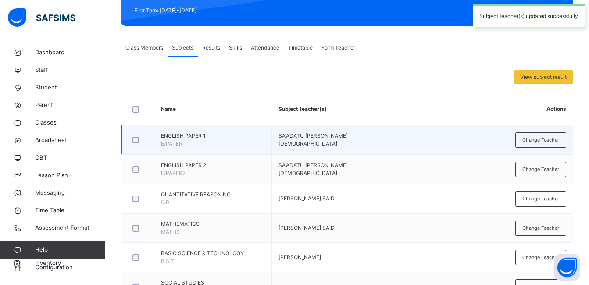
scroll to position [0, 0]
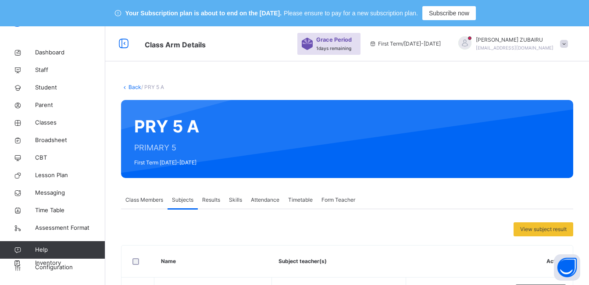
click at [134, 88] on link "Back" at bounding box center [134, 87] width 13 height 7
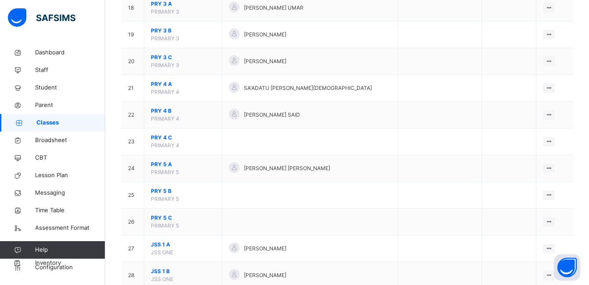
scroll to position [745, 0]
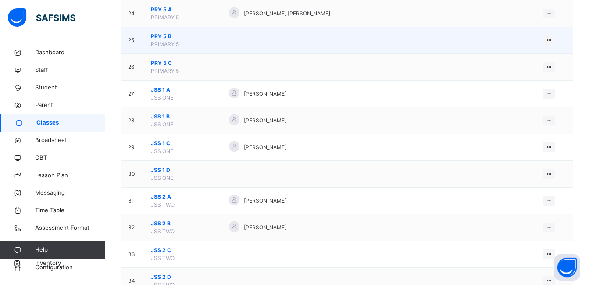
click at [164, 34] on span "PRY 5 B" at bounding box center [183, 36] width 64 height 8
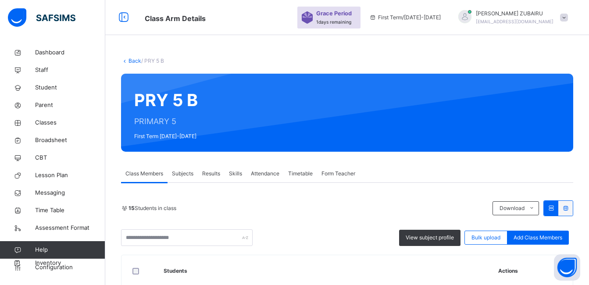
scroll to position [517, 0]
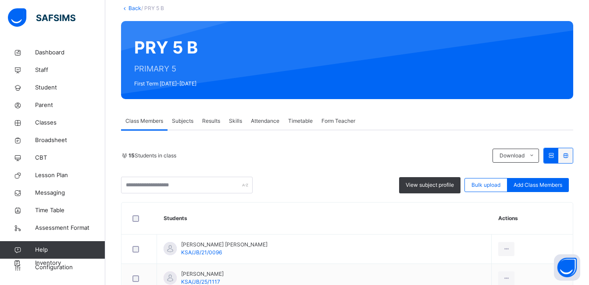
click at [182, 121] on span "Subjects" at bounding box center [182, 121] width 21 height 8
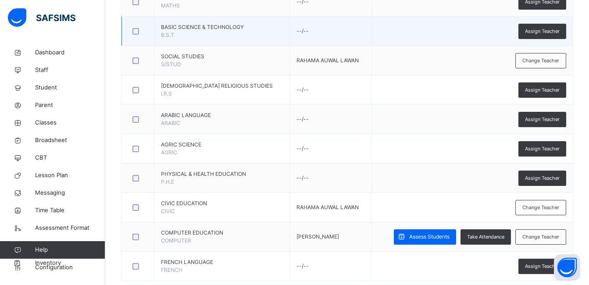
scroll to position [386, 0]
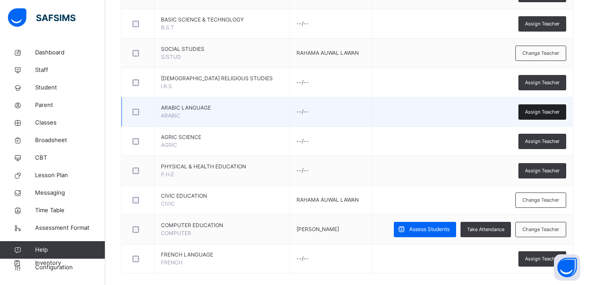
click at [536, 110] on span "Assign Teacher" at bounding box center [542, 111] width 35 height 7
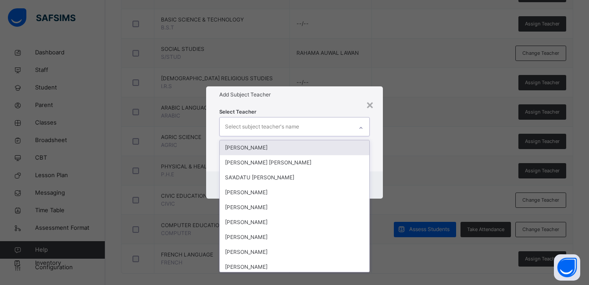
click at [341, 130] on div "Select subject teacher's name" at bounding box center [286, 126] width 133 height 18
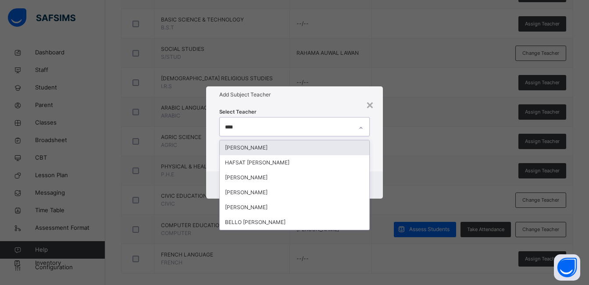
type input "*****"
click at [269, 147] on div "[PERSON_NAME]" at bounding box center [294, 147] width 149 height 15
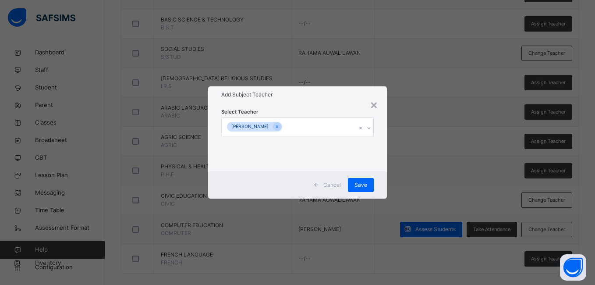
click at [380, 140] on div "Select Teacher [PERSON_NAME]" at bounding box center [297, 137] width 178 height 68
click at [357, 185] on span "Save" at bounding box center [361, 185] width 13 height 8
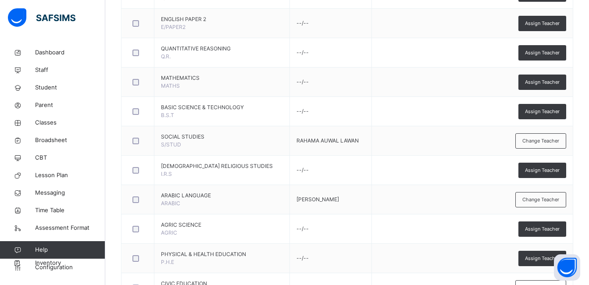
scroll to position [79, 0]
